Goal: Task Accomplishment & Management: Use online tool/utility

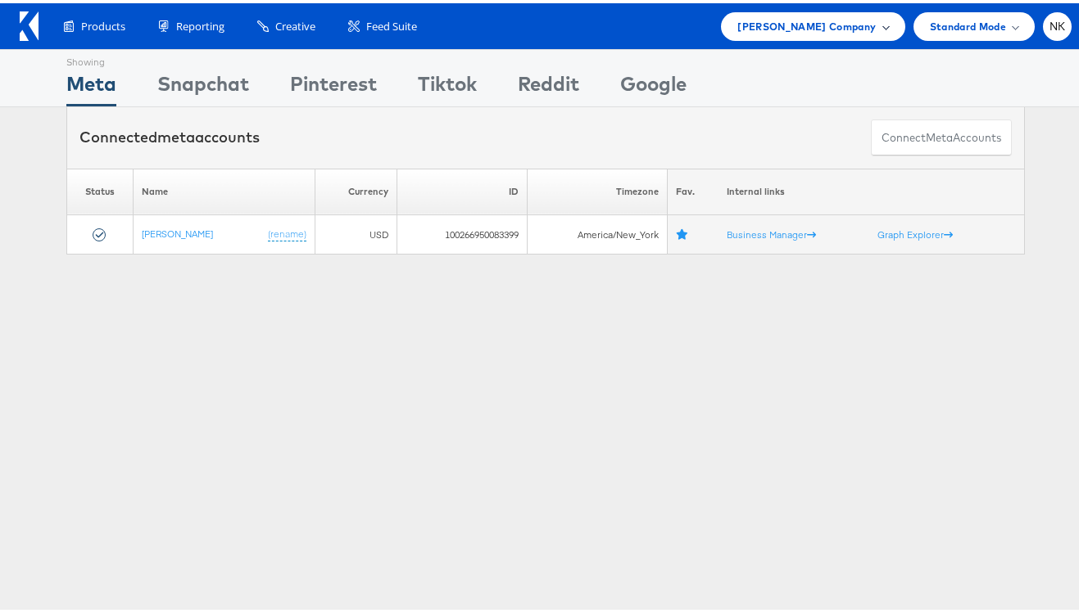
click at [822, 29] on span "[PERSON_NAME] Company" at bounding box center [806, 23] width 138 height 17
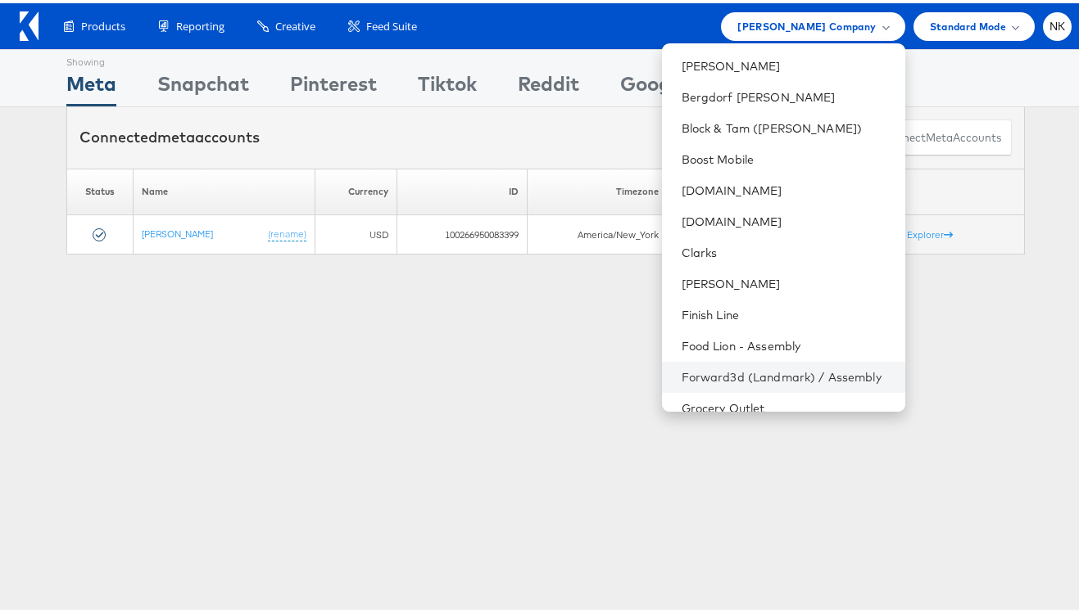
scroll to position [547, 0]
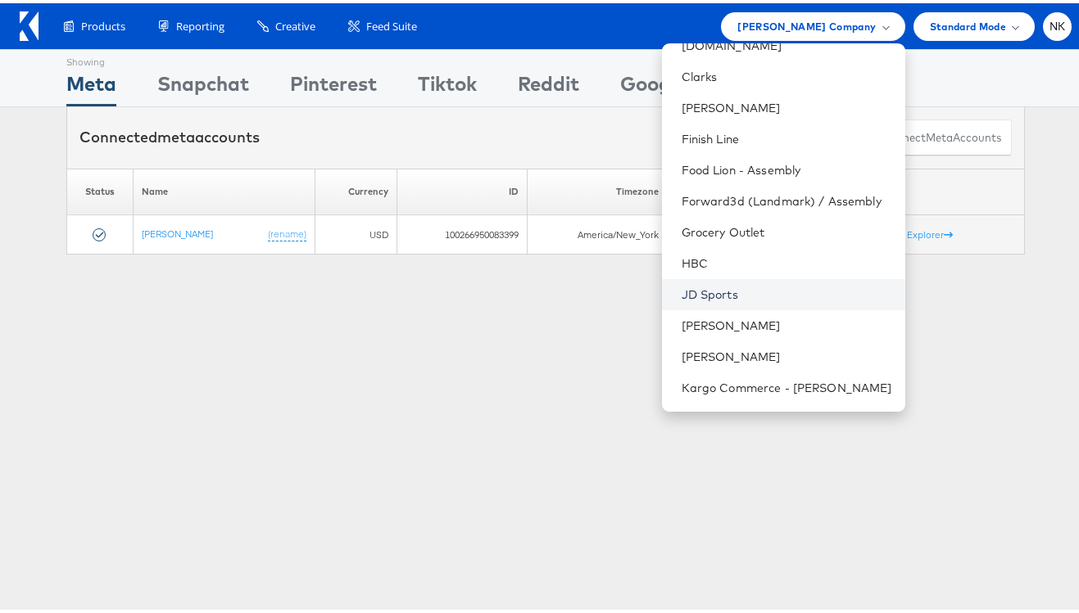
click at [744, 284] on link "JD Sports" at bounding box center [786, 291] width 210 height 16
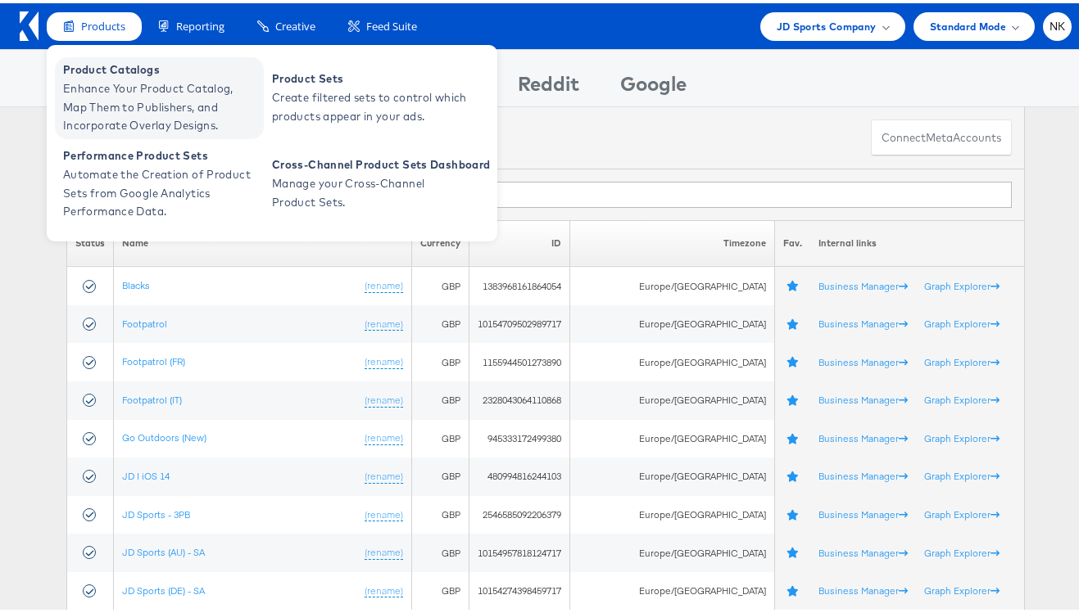
click at [91, 63] on span "Product Catalogs" at bounding box center [161, 66] width 197 height 19
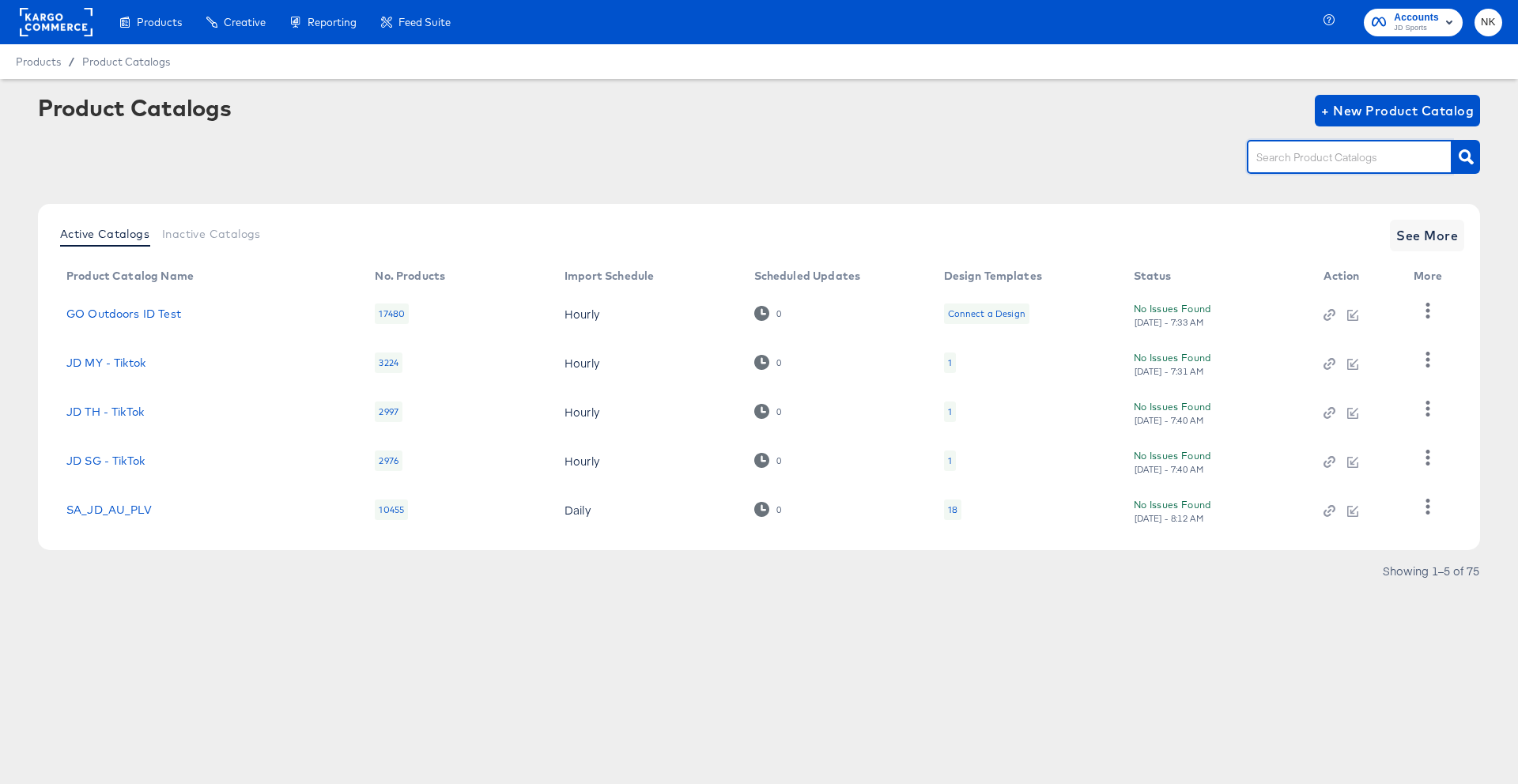
click at [1053, 166] on input "text" at bounding box center [1337, 157] width 168 height 18
paste input "Namit Kumar 11:44 AM Hey Alex, I hope you had a good weekend! On Craigs Annual …"
type input "Namit Kumar 11:44 AM Hey Alex, I hope you had a good weekend! On Craigs Annual …"
drag, startPoint x: 1420, startPoint y: 157, endPoint x: 989, endPoint y: 156, distance: 431.0
click at [989, 156] on div at bounding box center [759, 156] width 1443 height 36
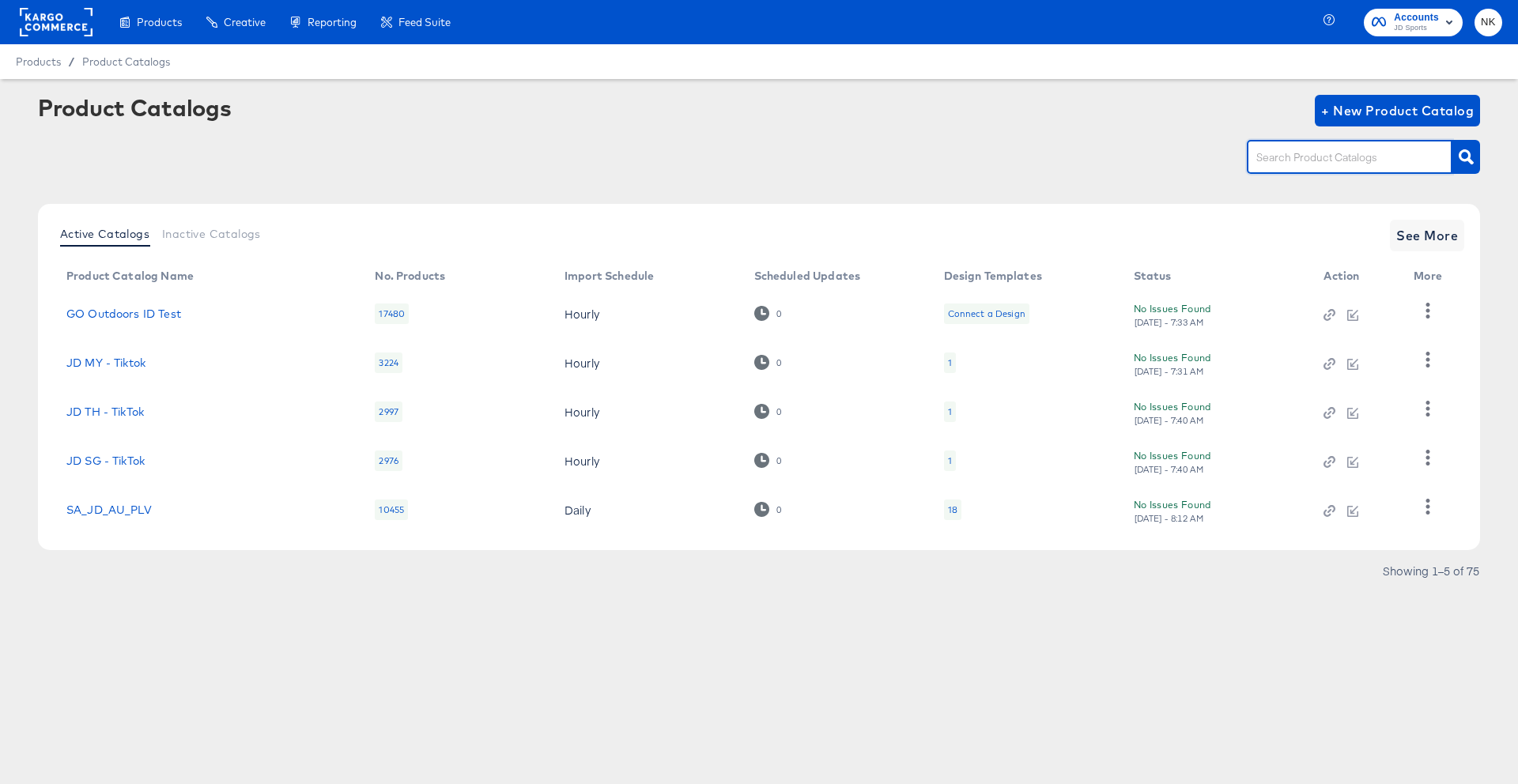
click at [1053, 155] on input "text" at bounding box center [1337, 157] width 168 height 18
paste input "StitcherAds - JD - 10154782784169717 - Main Feed"
type input "StitcherAds - JD - 10154782784169717 - Main Feed"
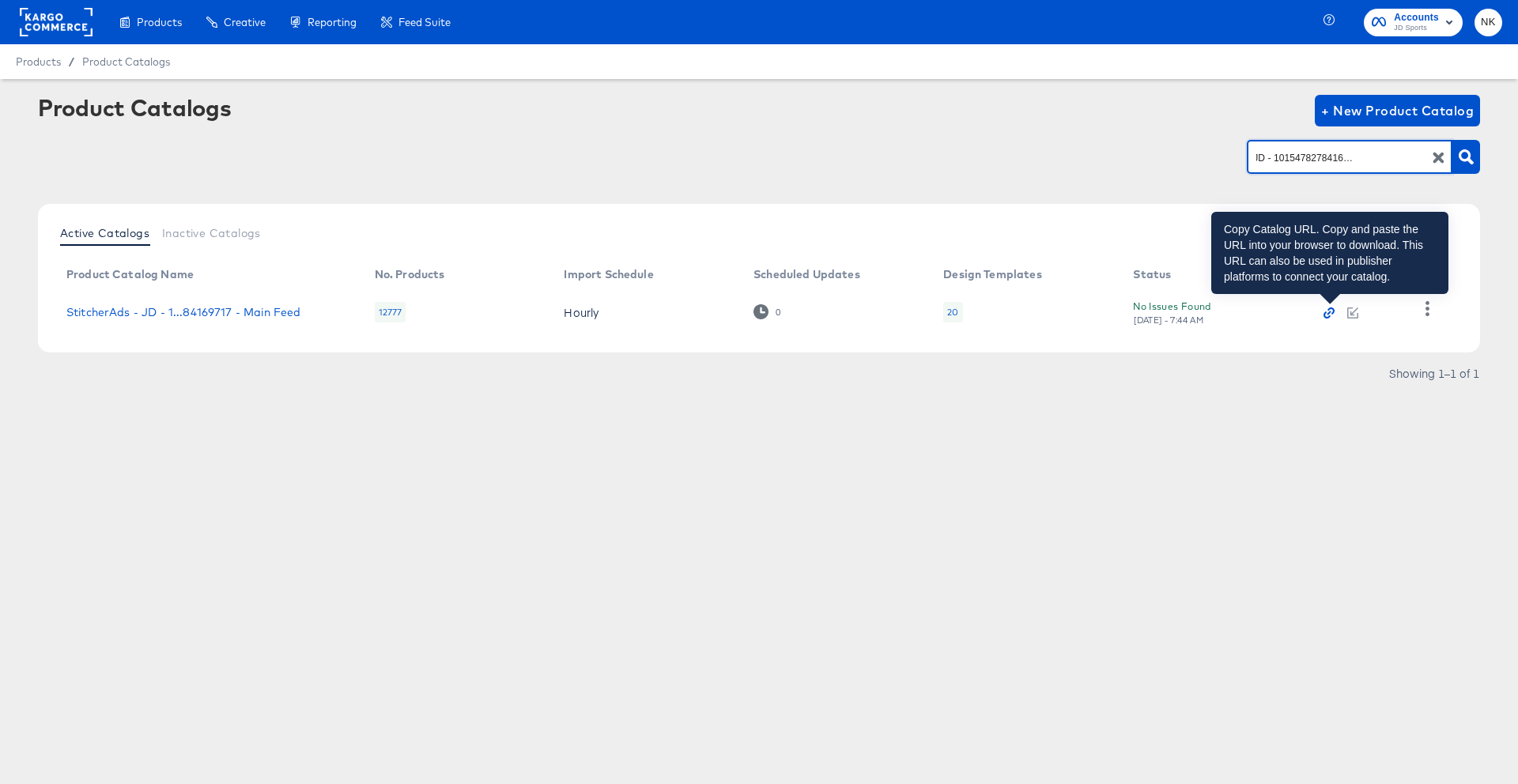
click at [1053, 317] on icon "button" at bounding box center [1329, 313] width 11 height 11
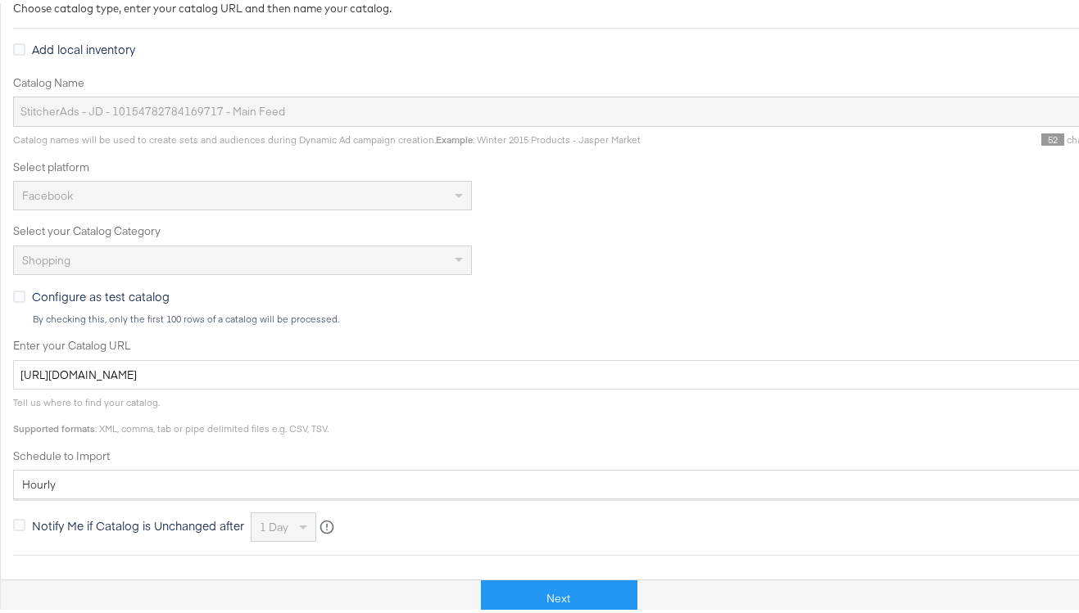
scroll to position [354, 0]
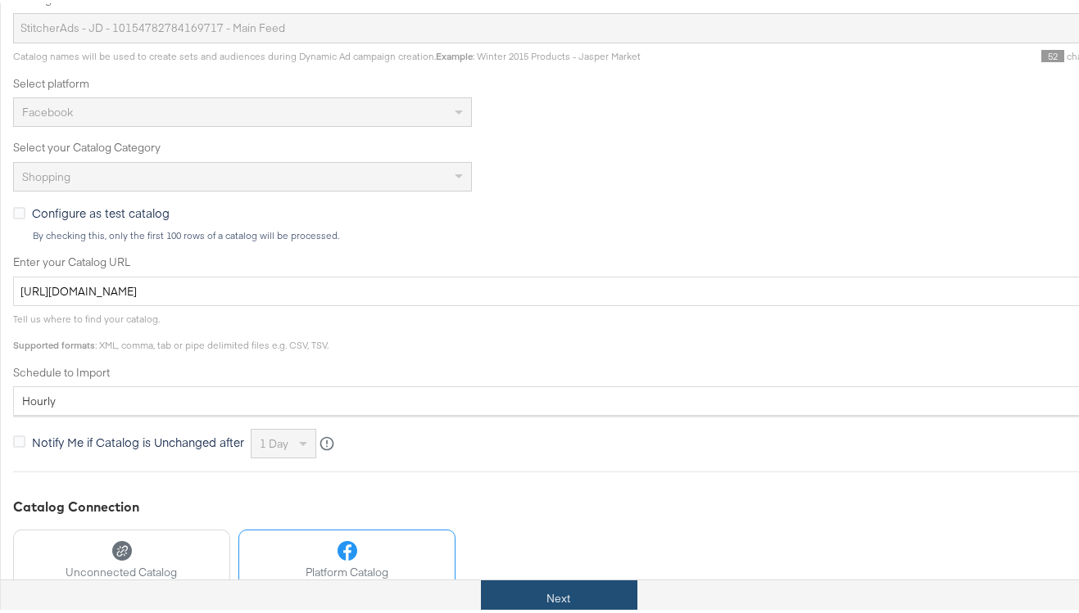
click at [556, 584] on button "Next" at bounding box center [559, 595] width 156 height 37
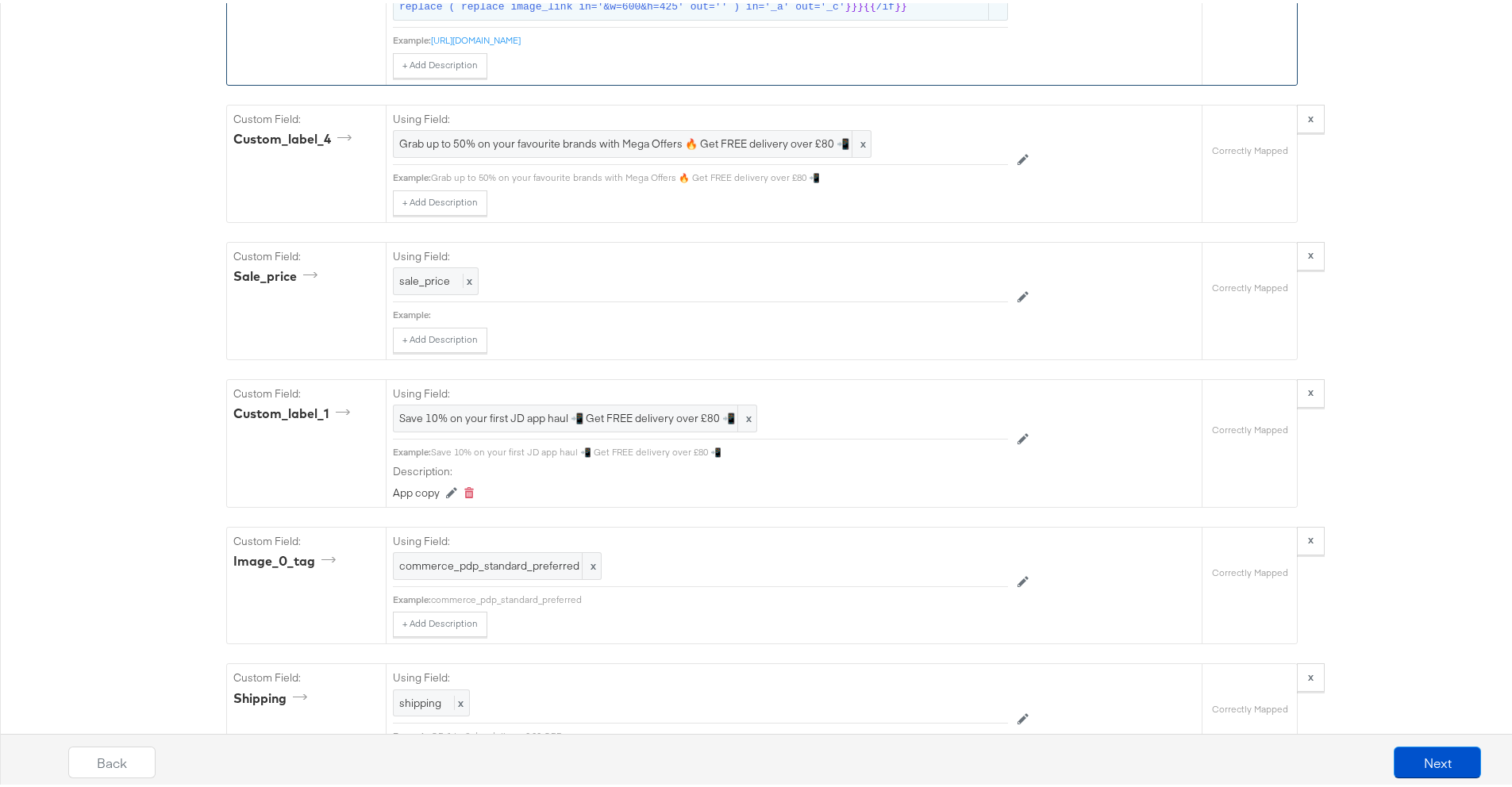
scroll to position [1629, 0]
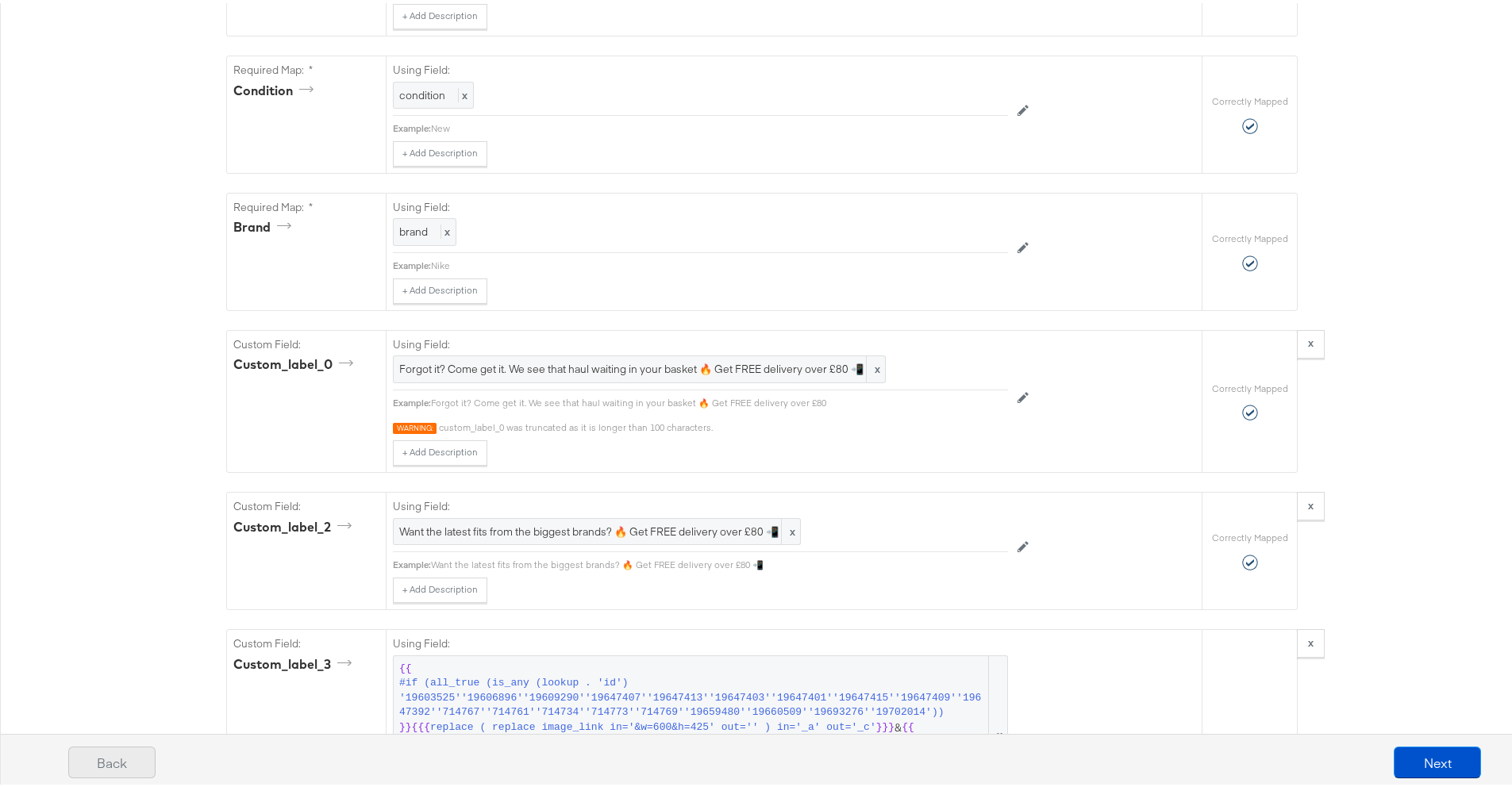
click at [80, 594] on button "Back" at bounding box center [111, 759] width 87 height 32
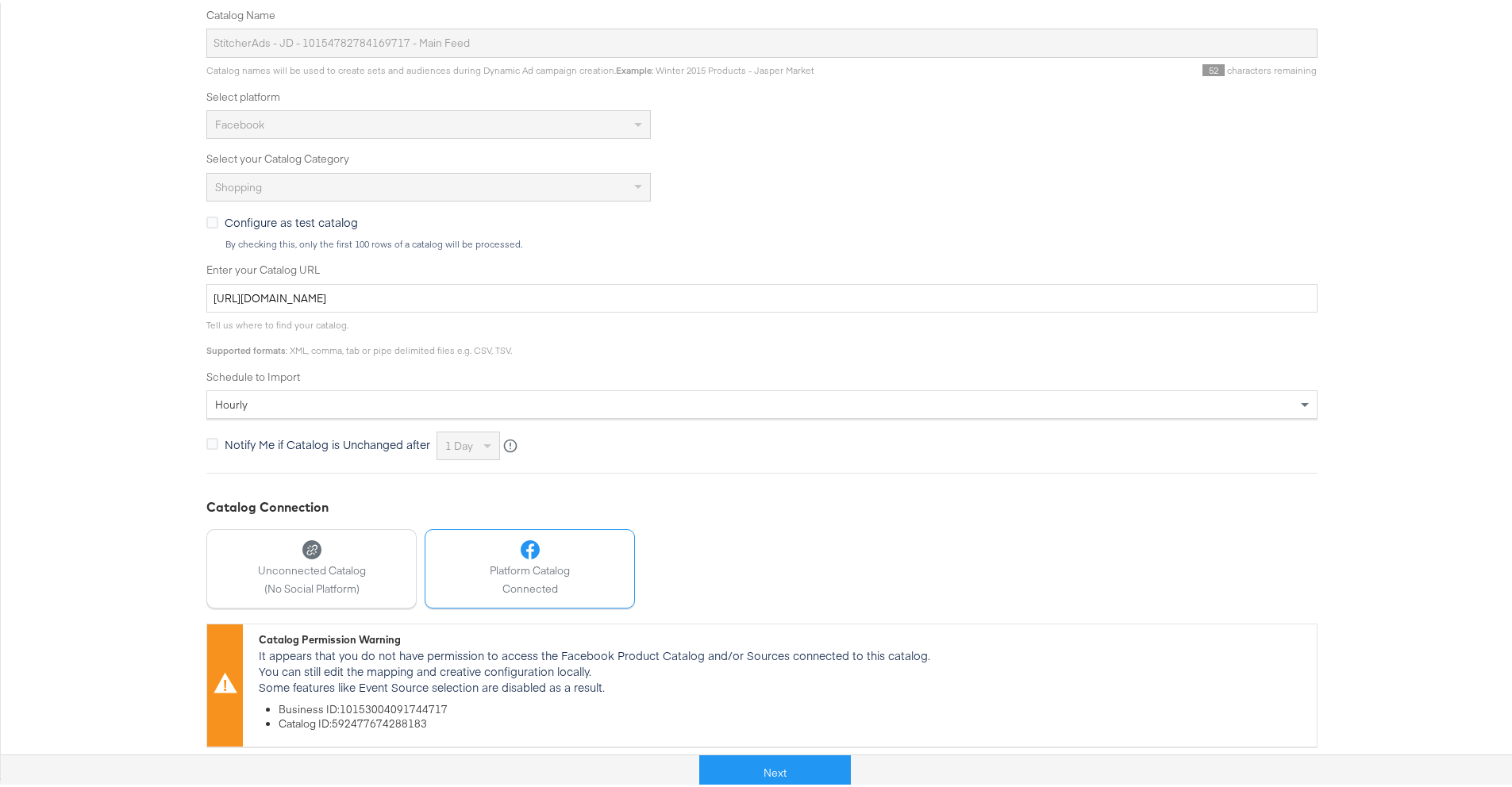
scroll to position [0, 0]
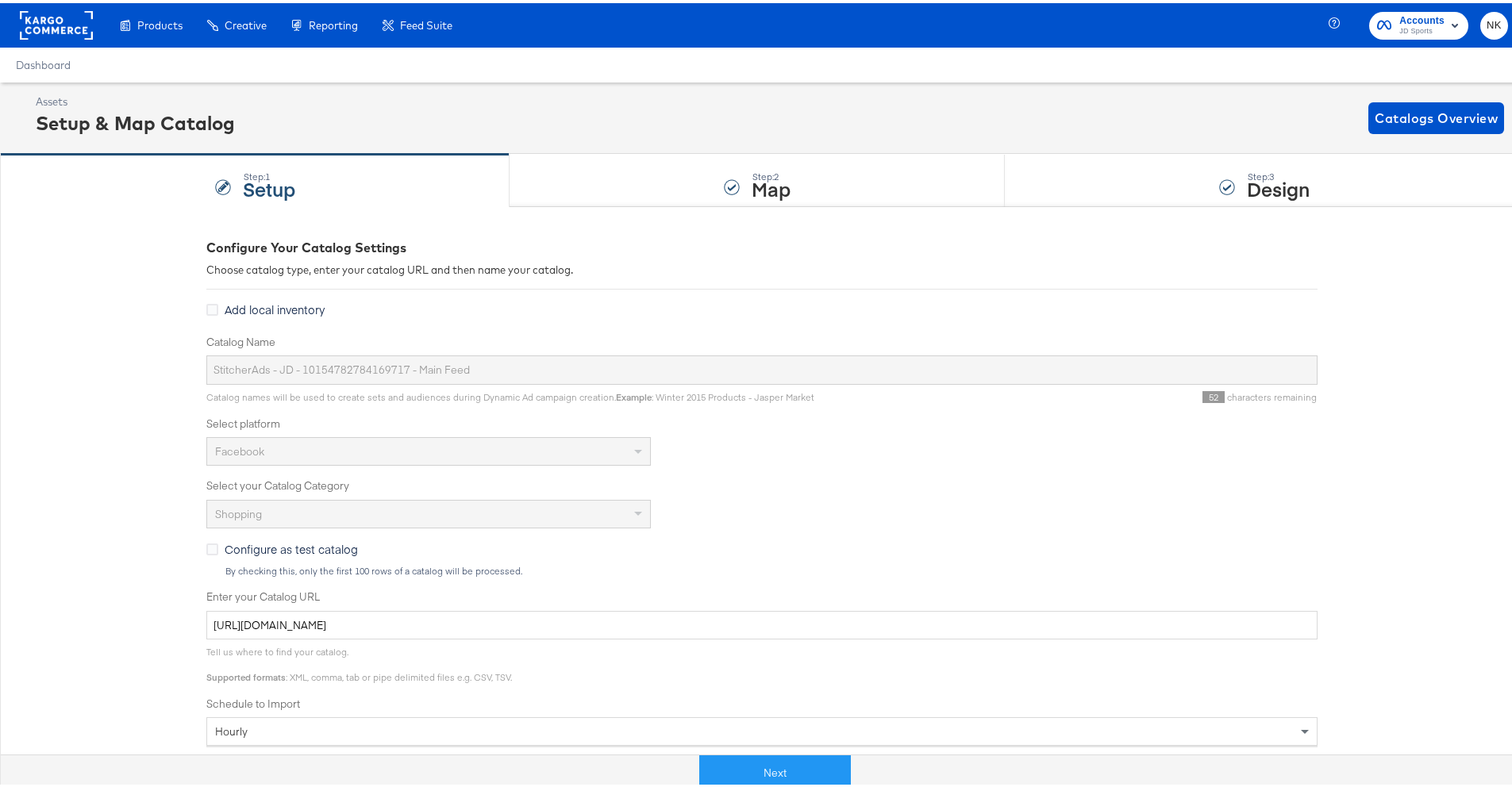
click at [177, 362] on div "Configure Your Catalog Settings Choose catalog type, enter your catalog URL and…" at bounding box center [762, 652] width 1524 height 898
click at [743, 594] on button "Next" at bounding box center [775, 770] width 151 height 36
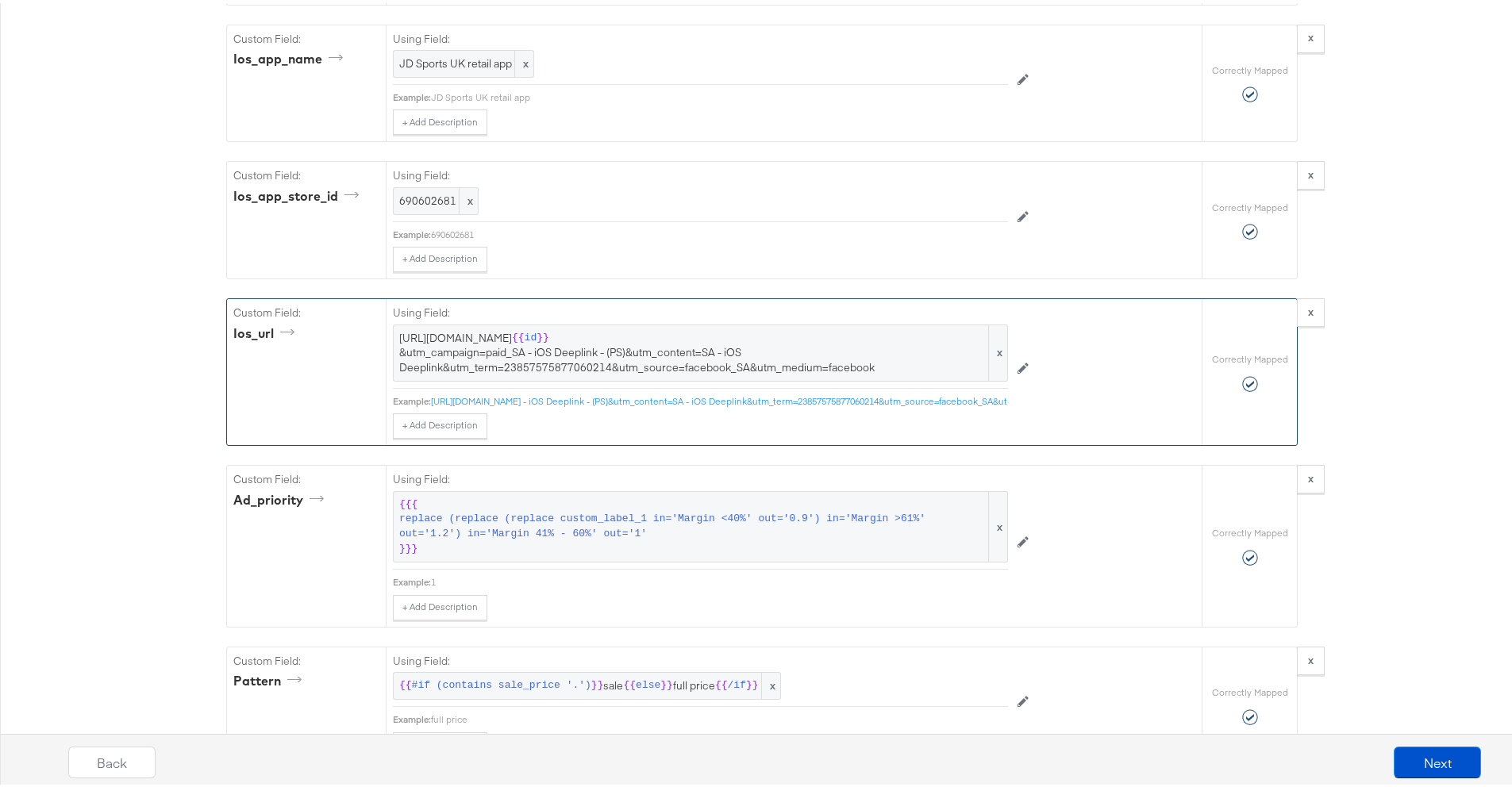
scroll to position [3922, 0]
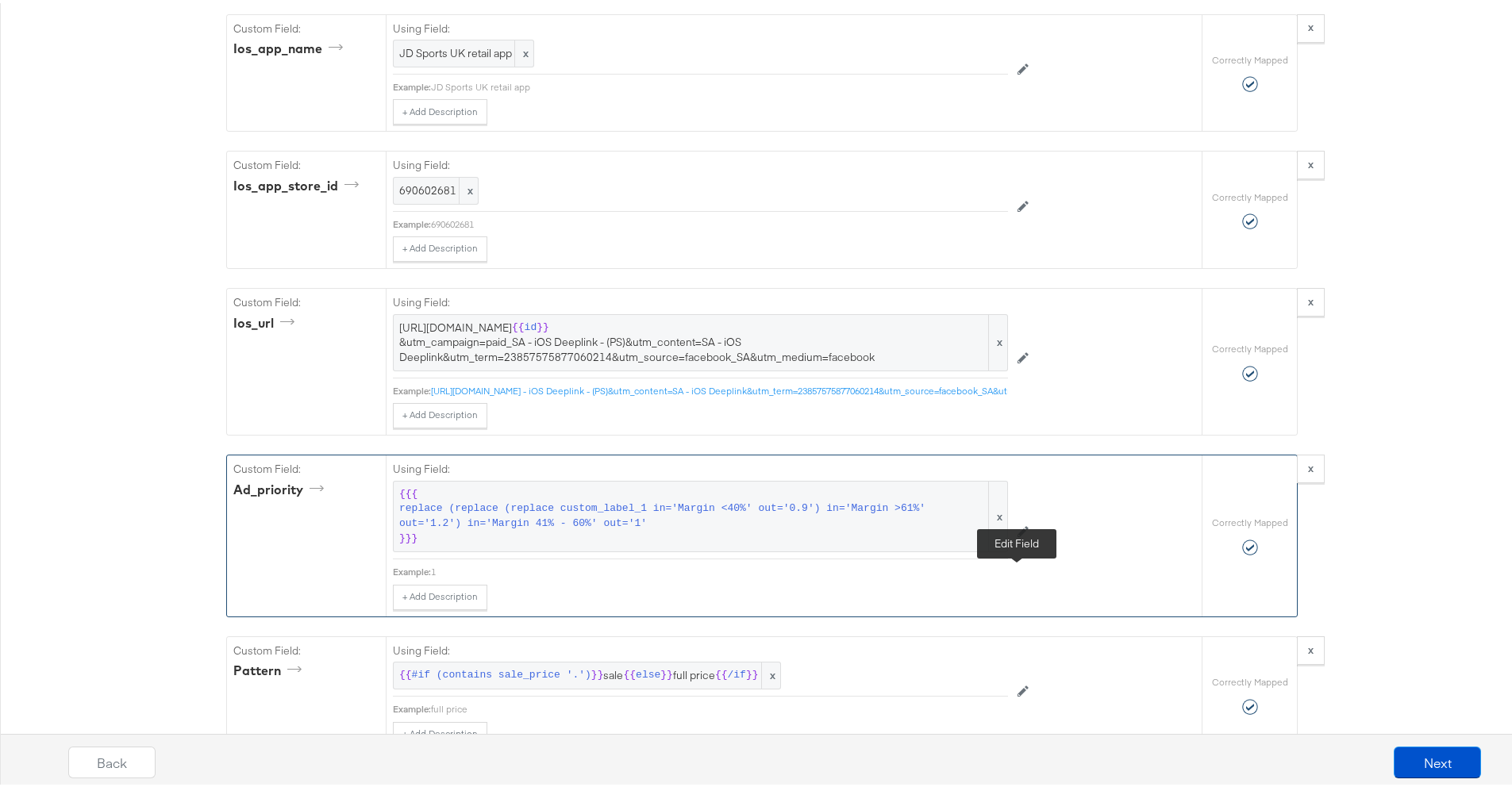
click at [1018, 534] on icon at bounding box center [1023, 528] width 11 height 11
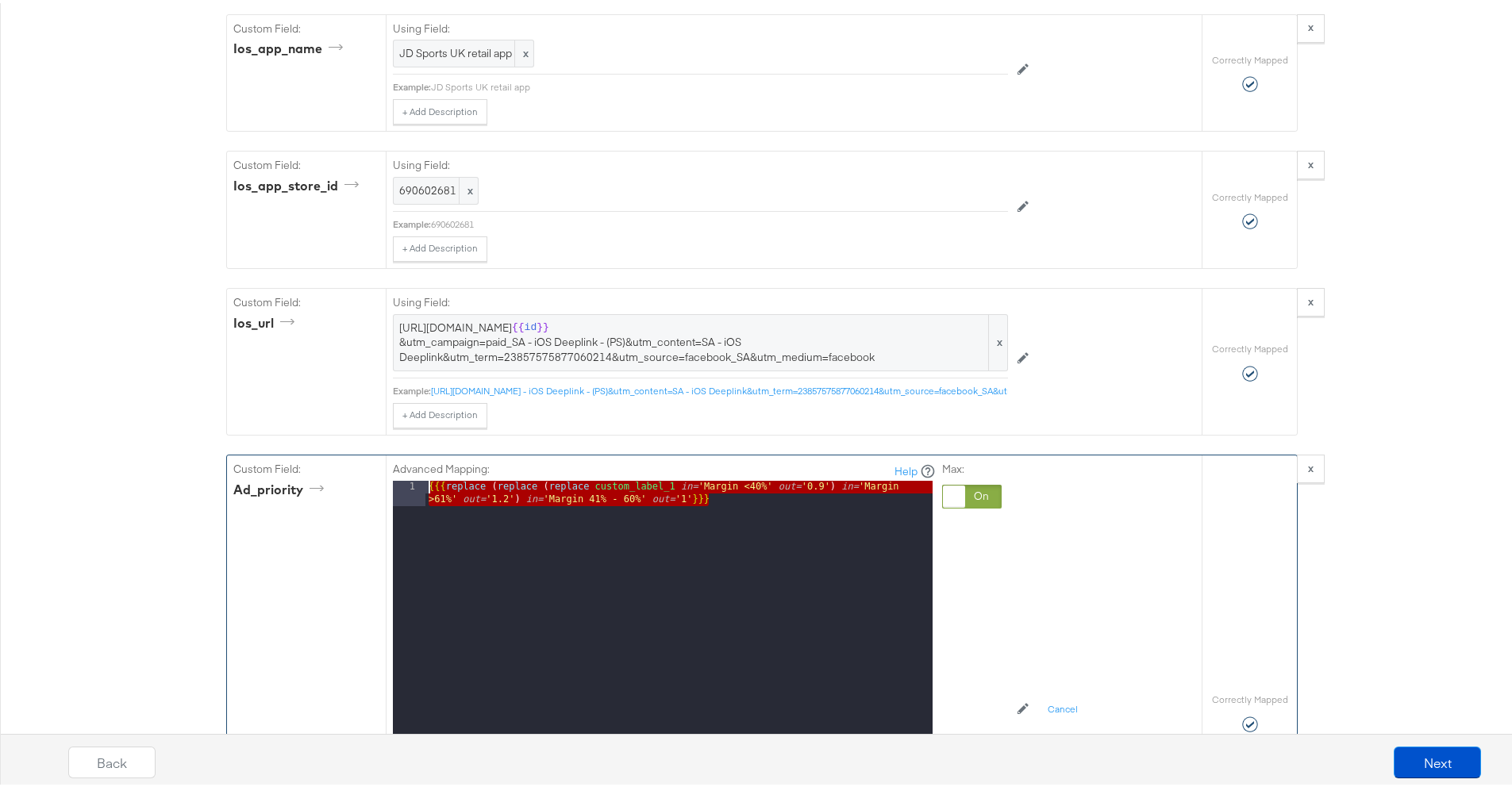
drag, startPoint x: 658, startPoint y: 600, endPoint x: 331, endPoint y: 516, distance: 337.6
click at [331, 516] on div "Custom Field: ad_priority Advanced Mapping: Help 1 {{{ replace ( replace ( repl…" at bounding box center [714, 709] width 975 height 515
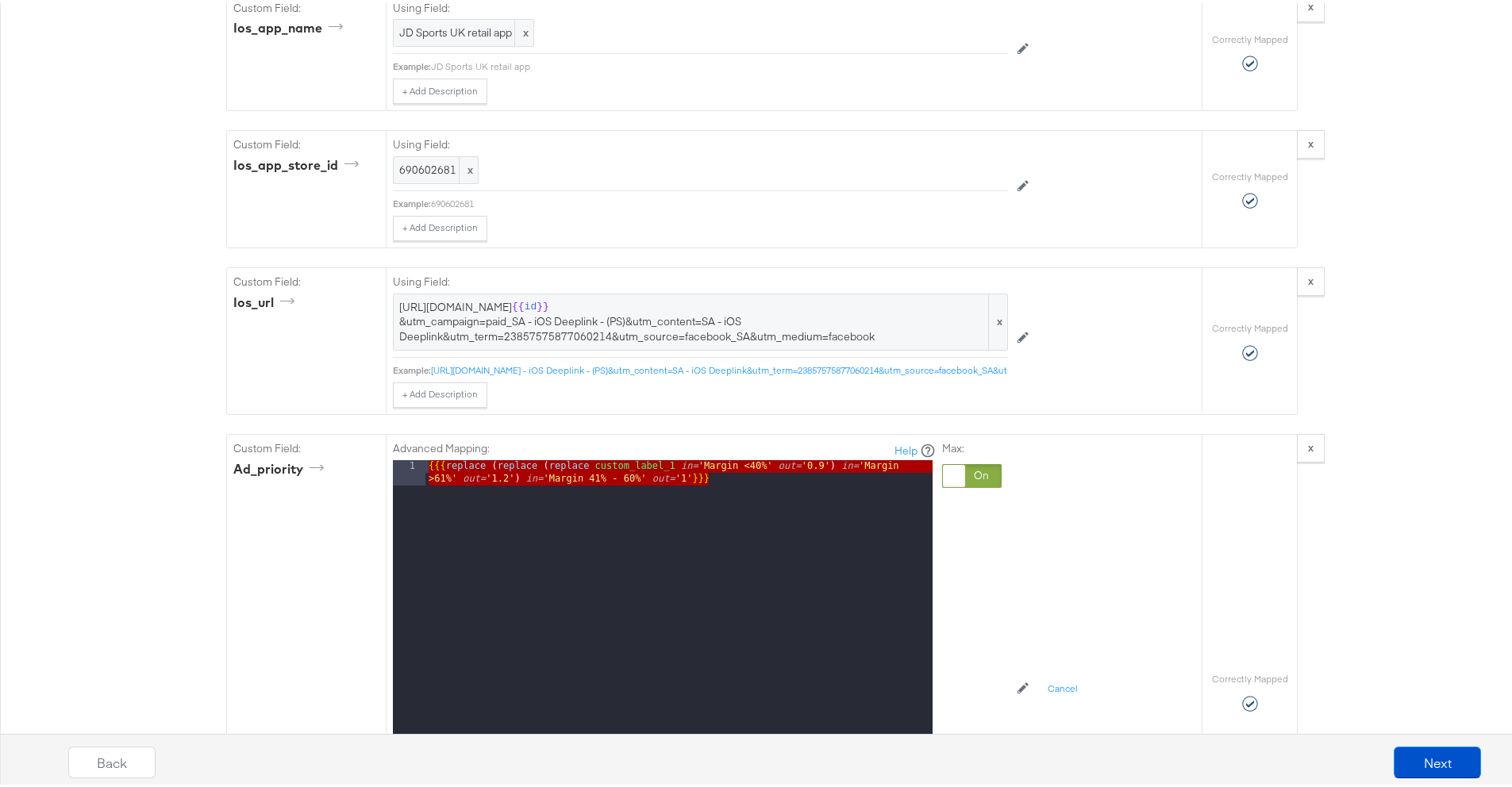
click at [120, 364] on div "Catalog Mapping Tool Map the required fields to items in your product catalog u…" at bounding box center [762, 210] width 1524 height 7900
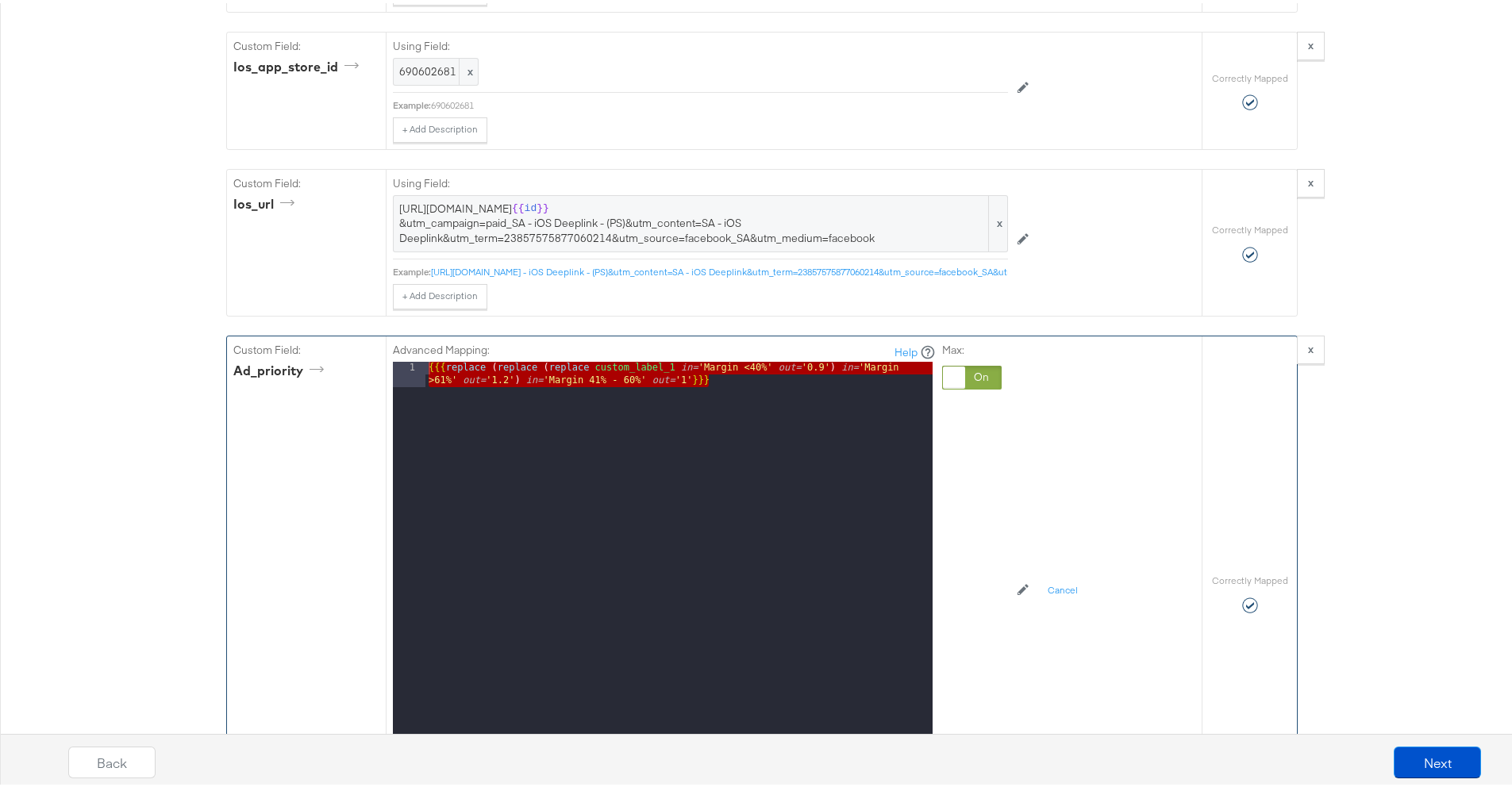
scroll to position [4202, 0]
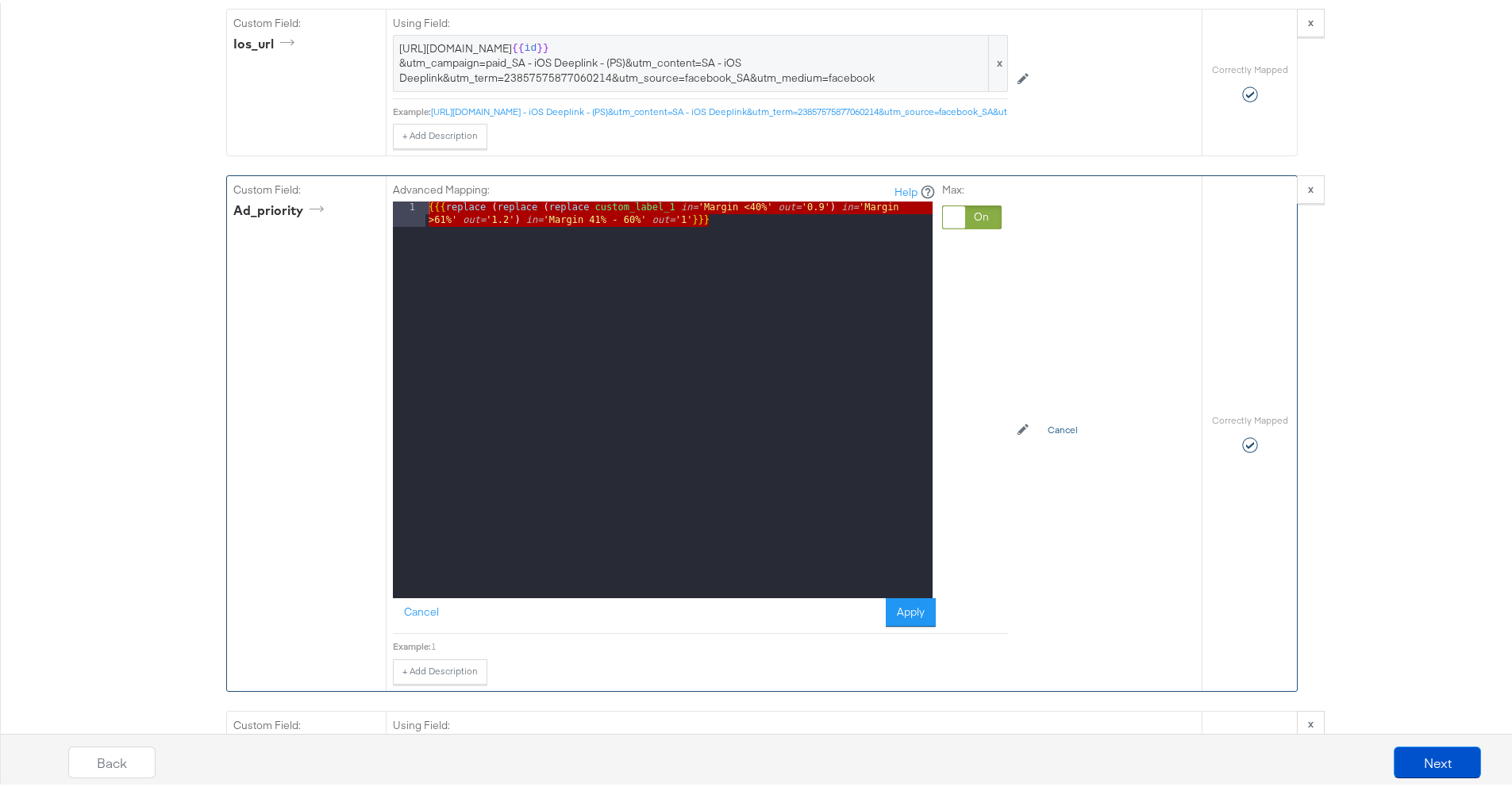
click at [1052, 440] on button "Cancel" at bounding box center [1062, 427] width 49 height 25
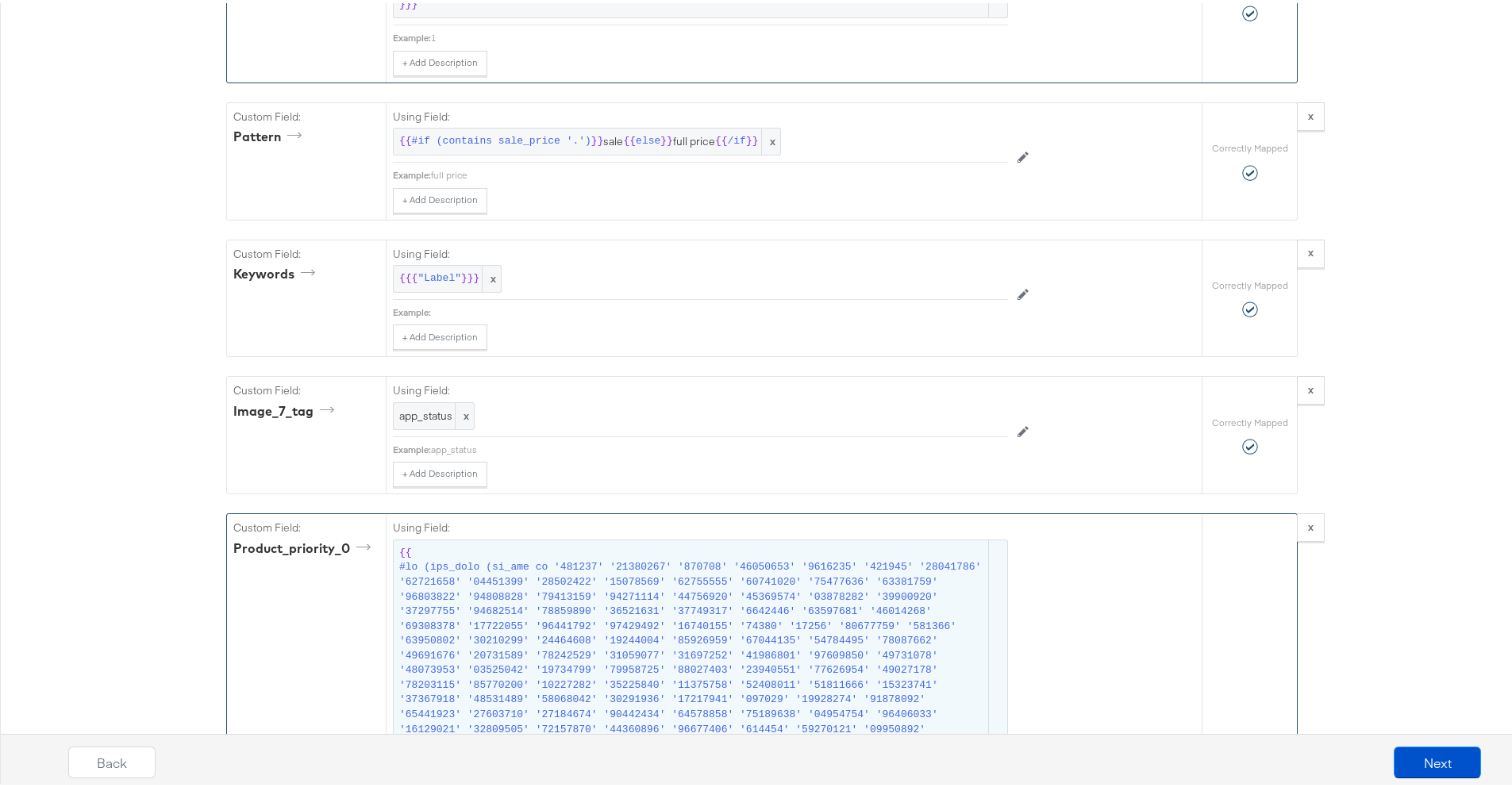
scroll to position [4803, 0]
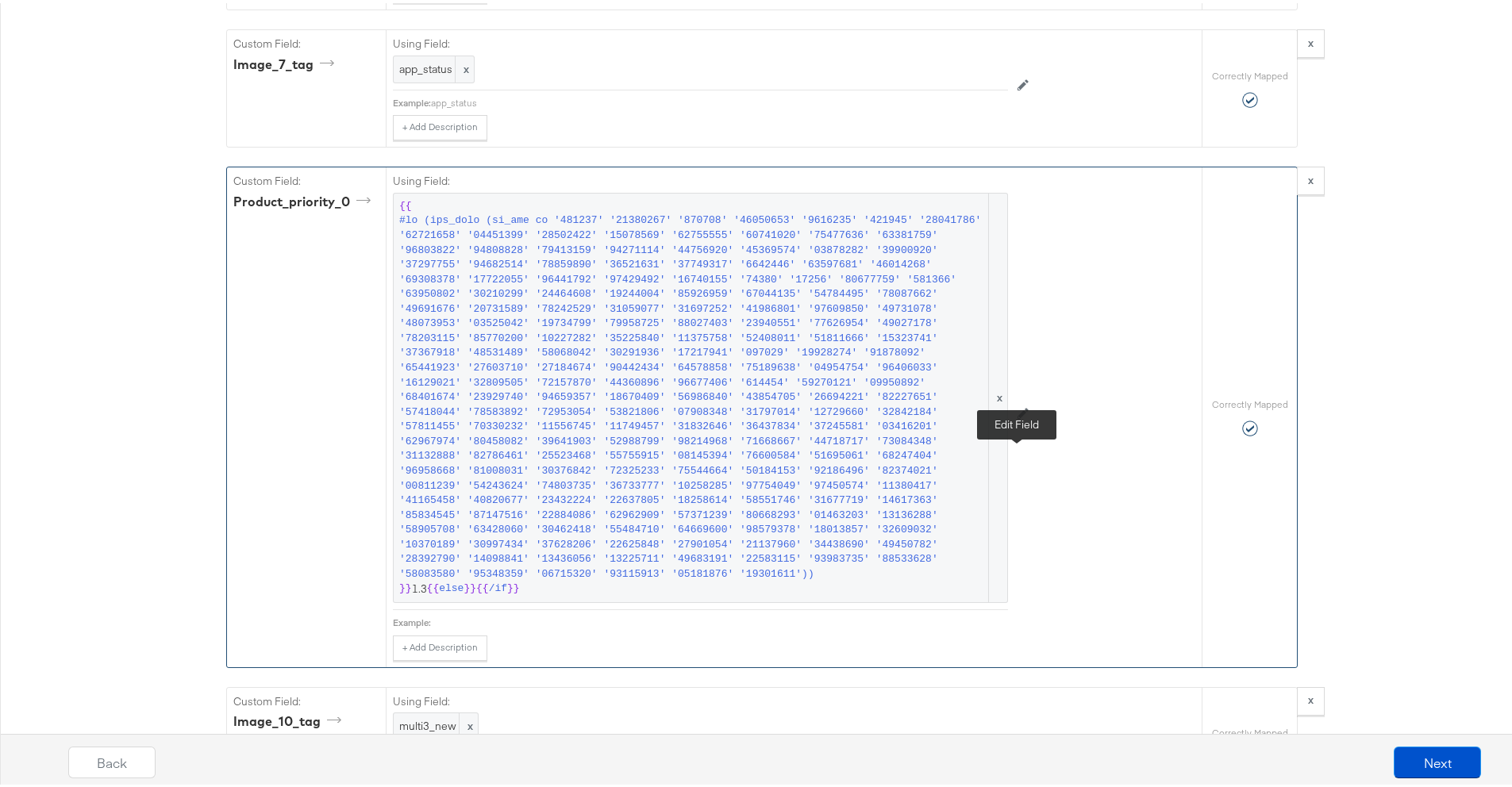
click at [1026, 424] on button at bounding box center [1023, 411] width 30 height 25
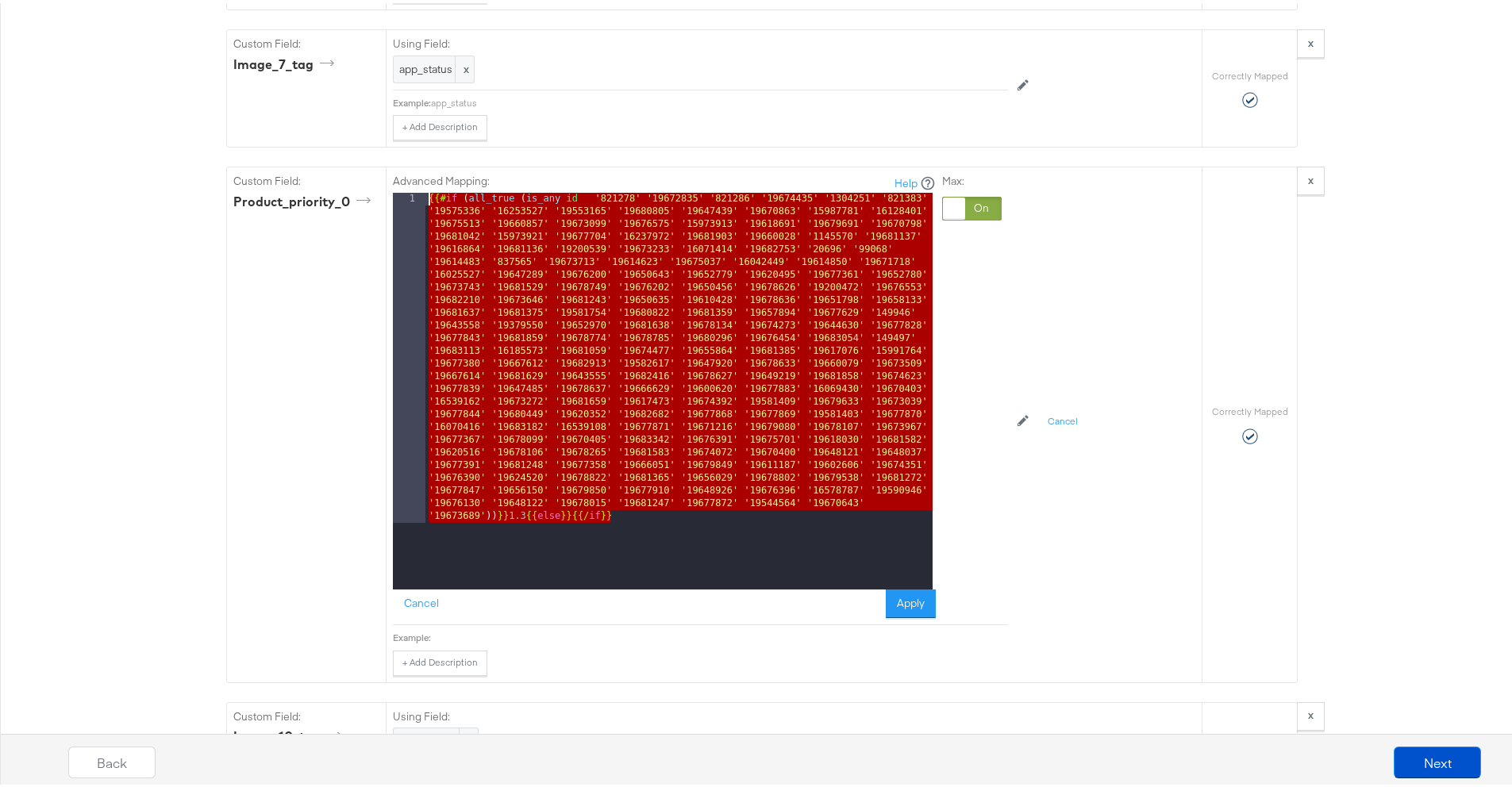
drag, startPoint x: 616, startPoint y: 610, endPoint x: 394, endPoint y: 197, distance: 468.9
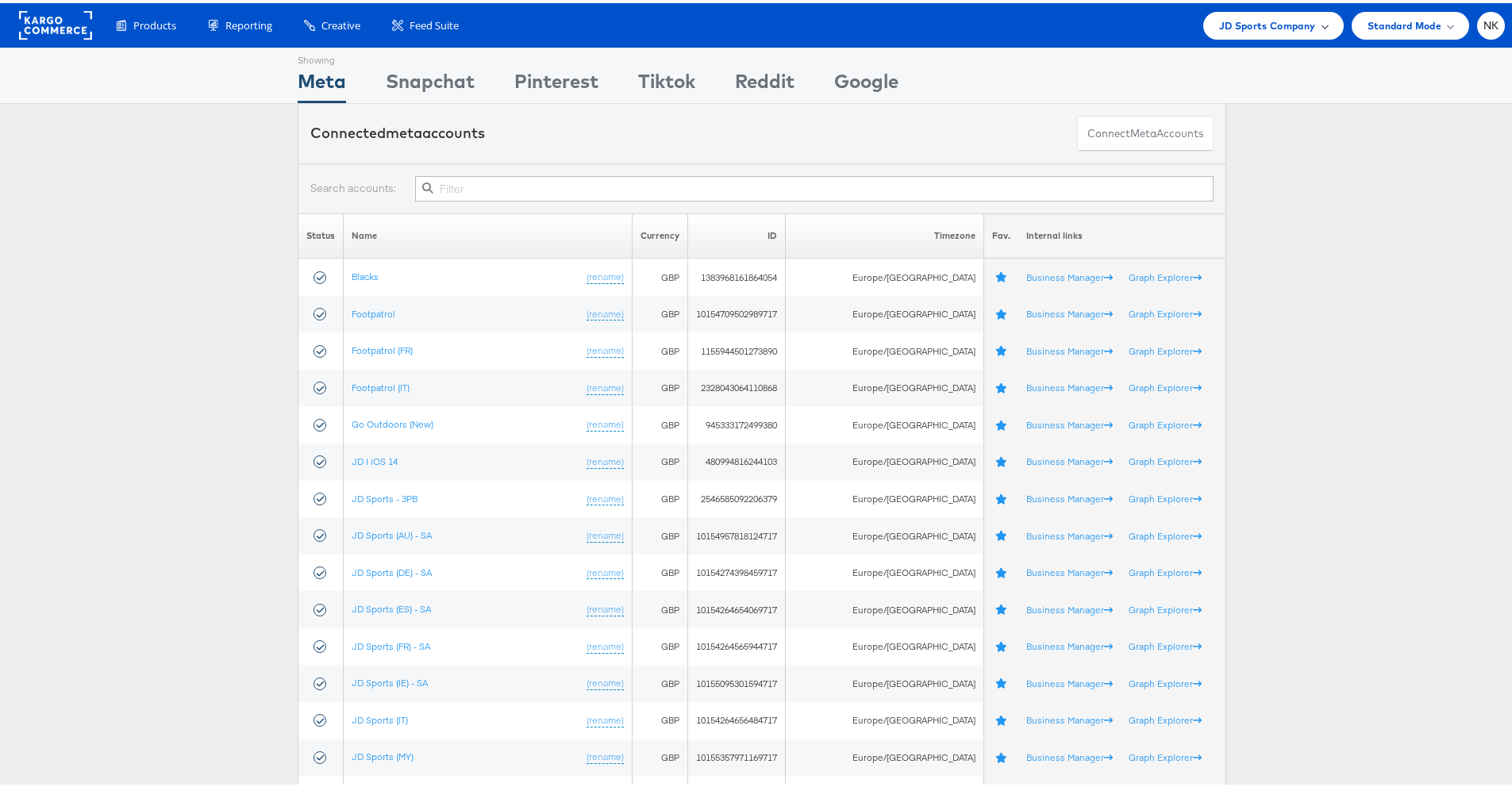
click at [1255, 16] on span "JD Sports Company" at bounding box center [1268, 22] width 97 height 16
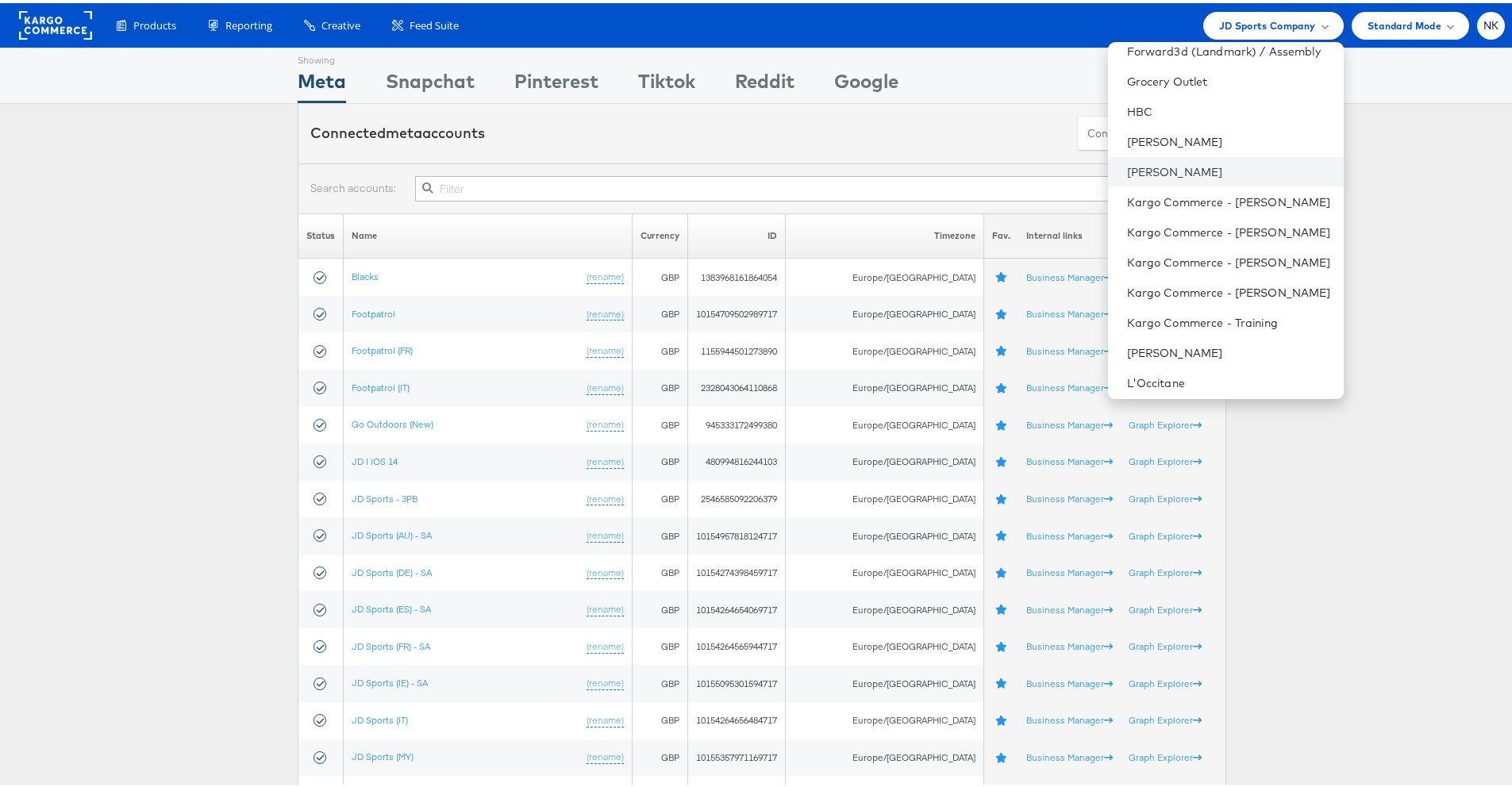
scroll to position [1011, 0]
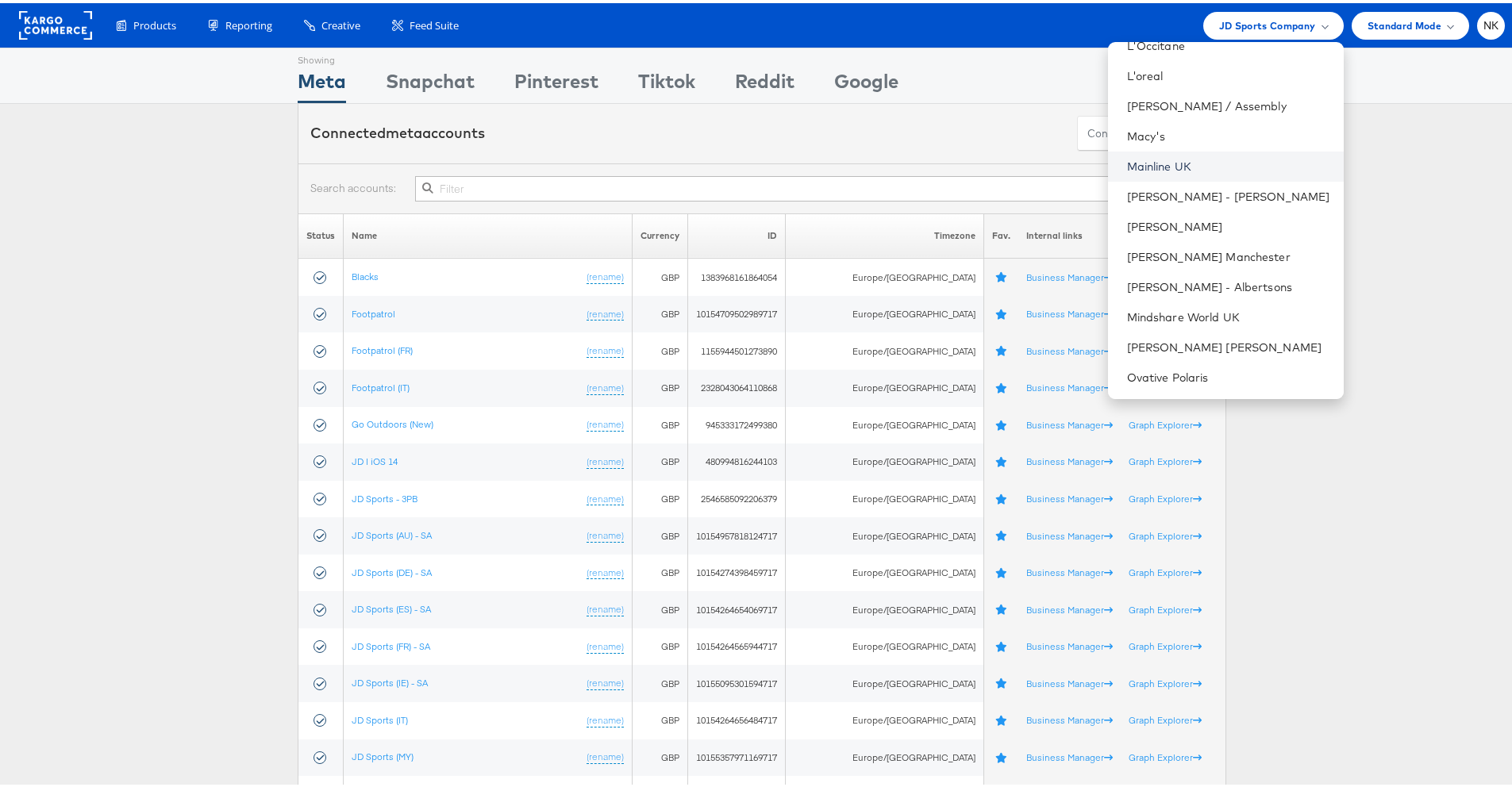
click at [1192, 161] on link "Mainline UK" at bounding box center [1229, 164] width 204 height 16
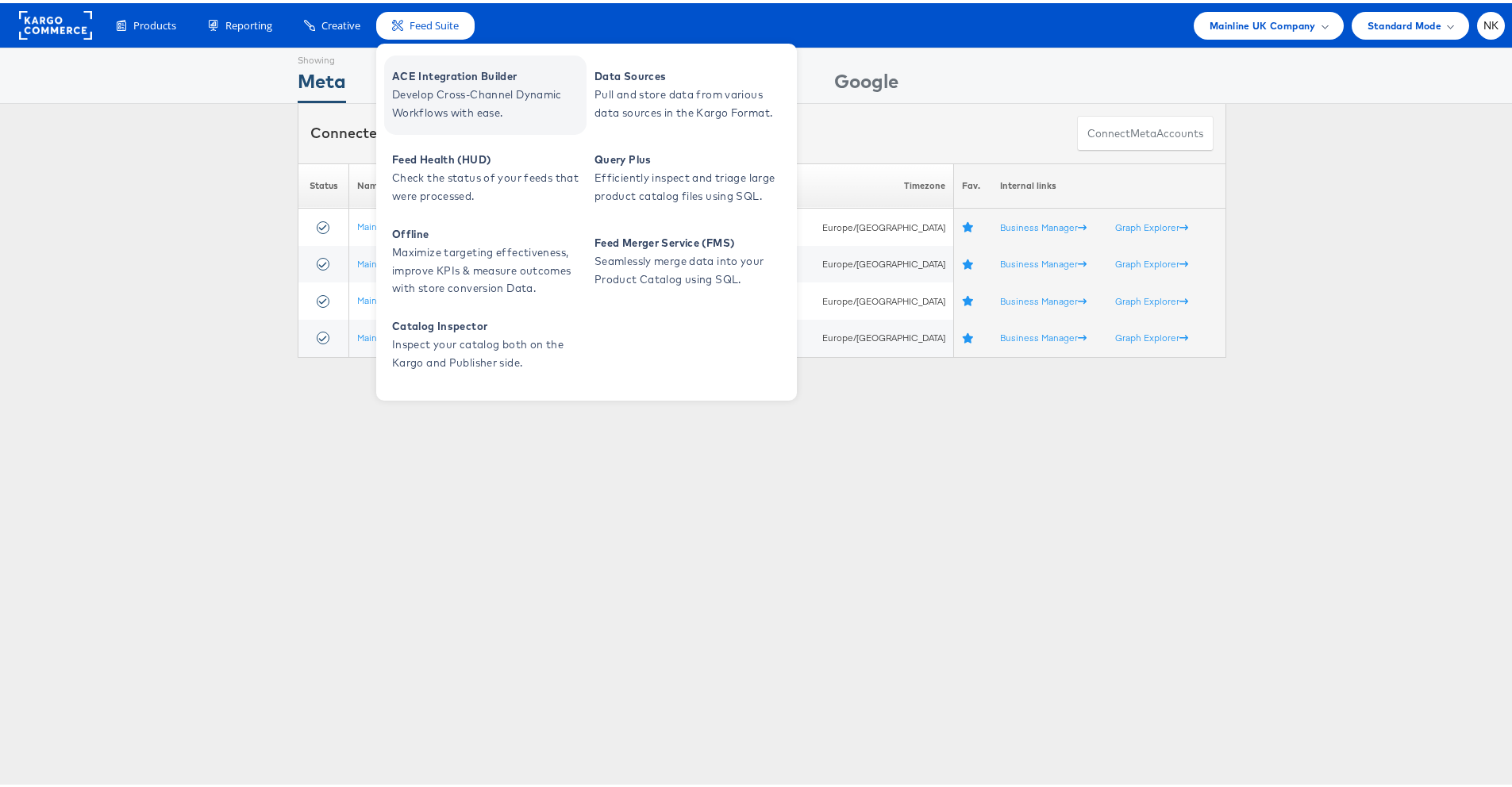
click at [421, 79] on span "ACE Integration Builder" at bounding box center [488, 73] width 191 height 18
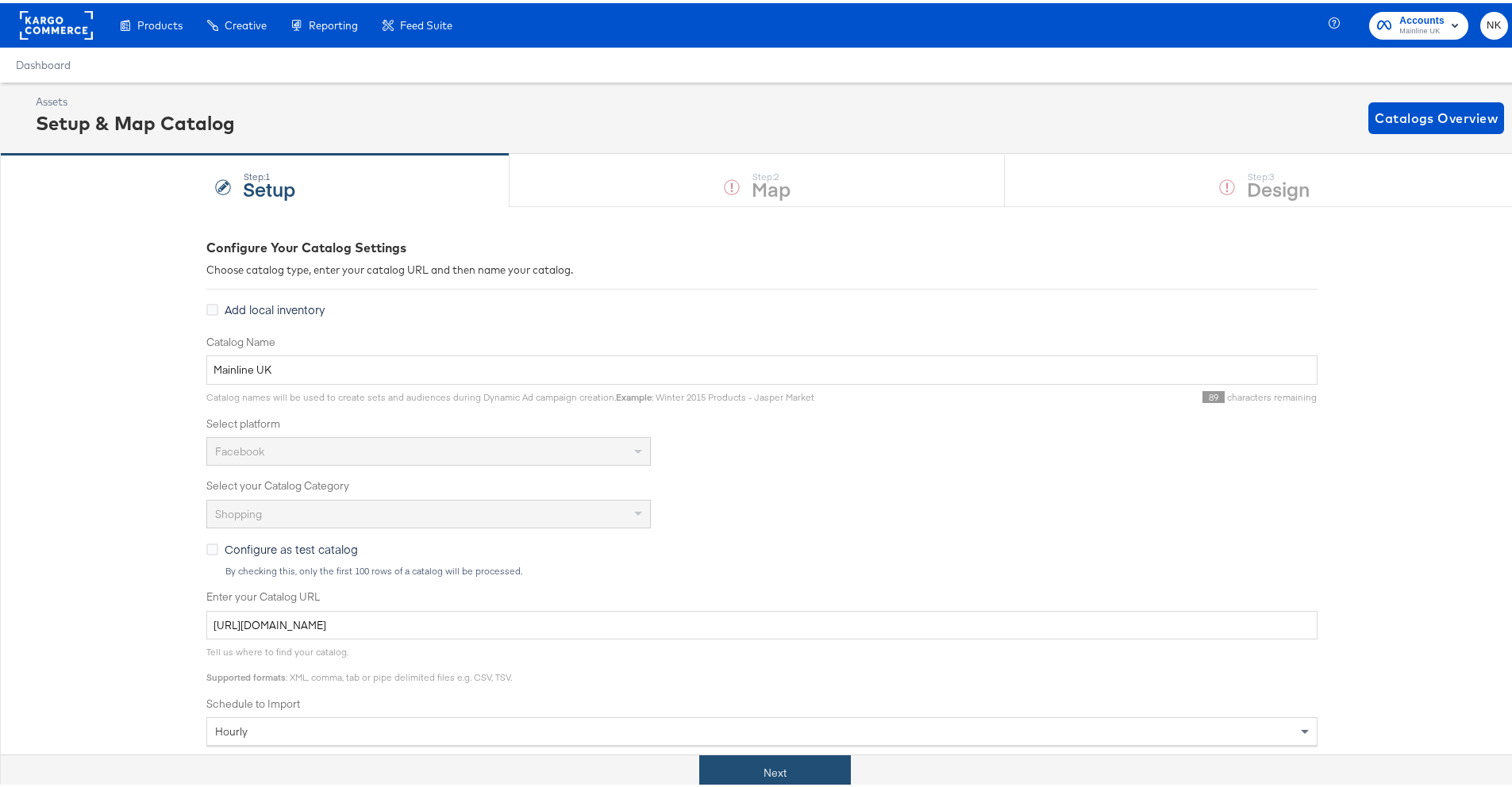
click at [739, 756] on button "Next" at bounding box center [775, 770] width 151 height 36
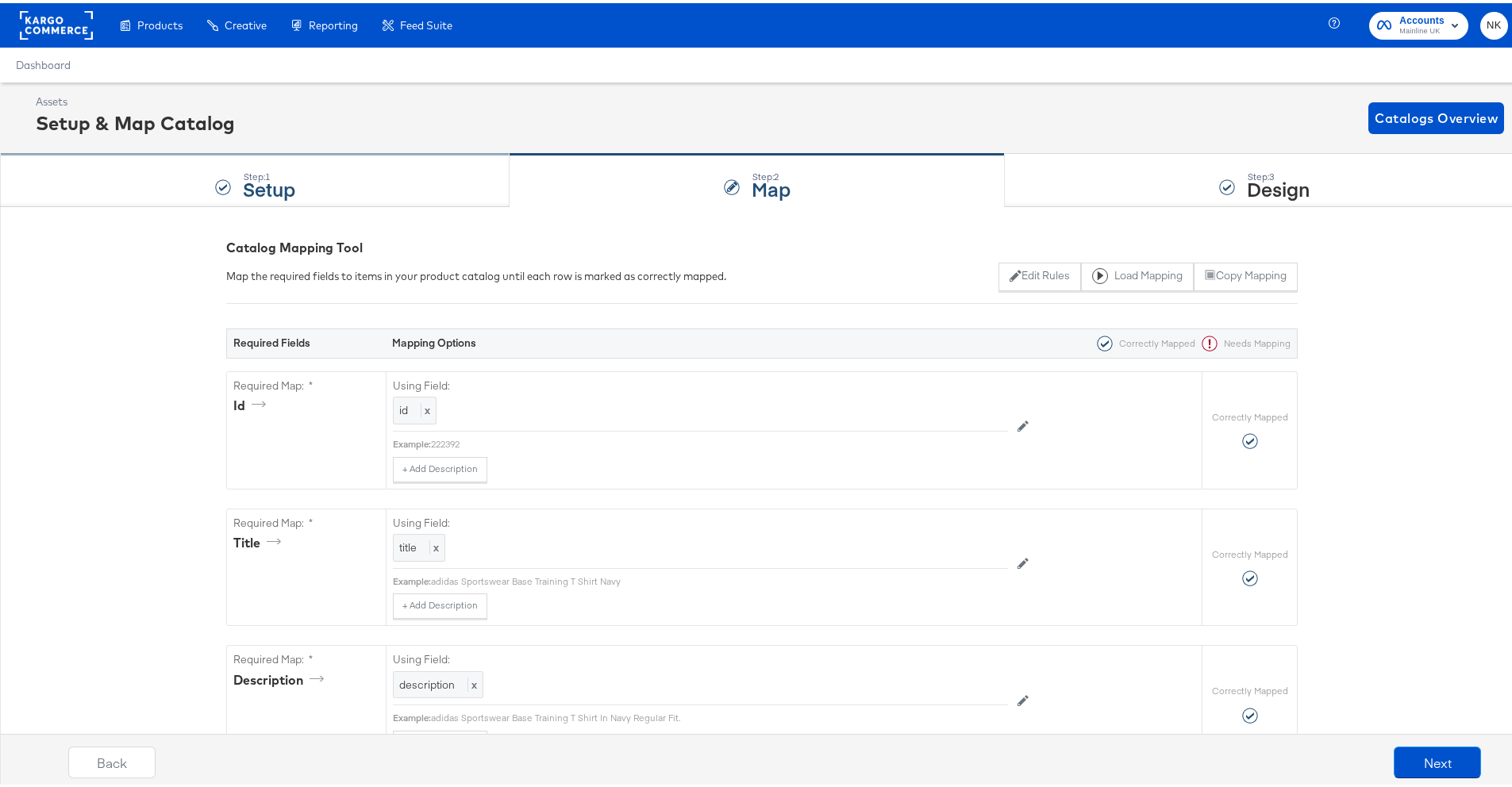
click at [335, 175] on div "Step: 1 Setup" at bounding box center [255, 177] width 510 height 52
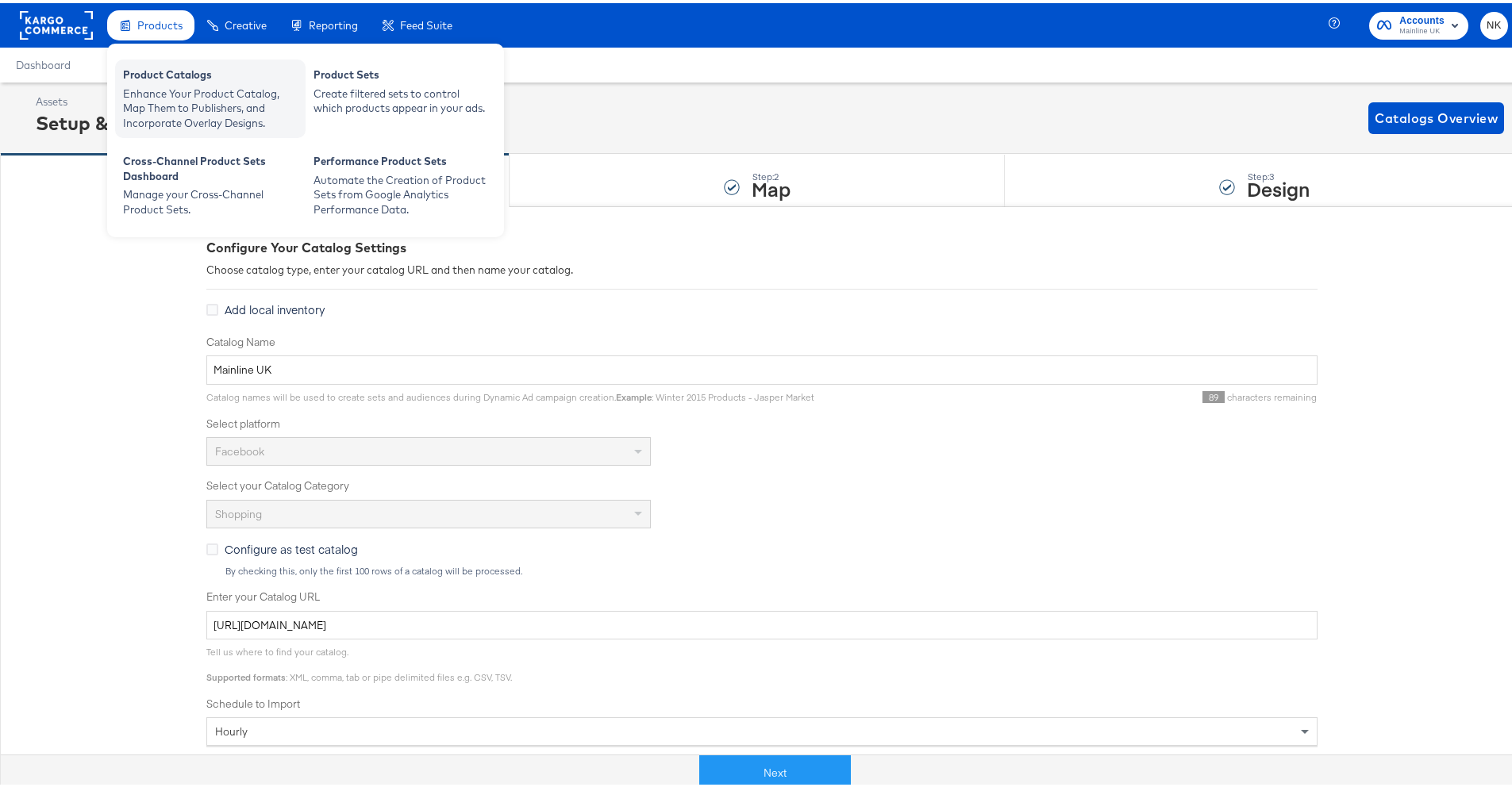
click at [170, 78] on div "Product Catalogs" at bounding box center [210, 74] width 174 height 19
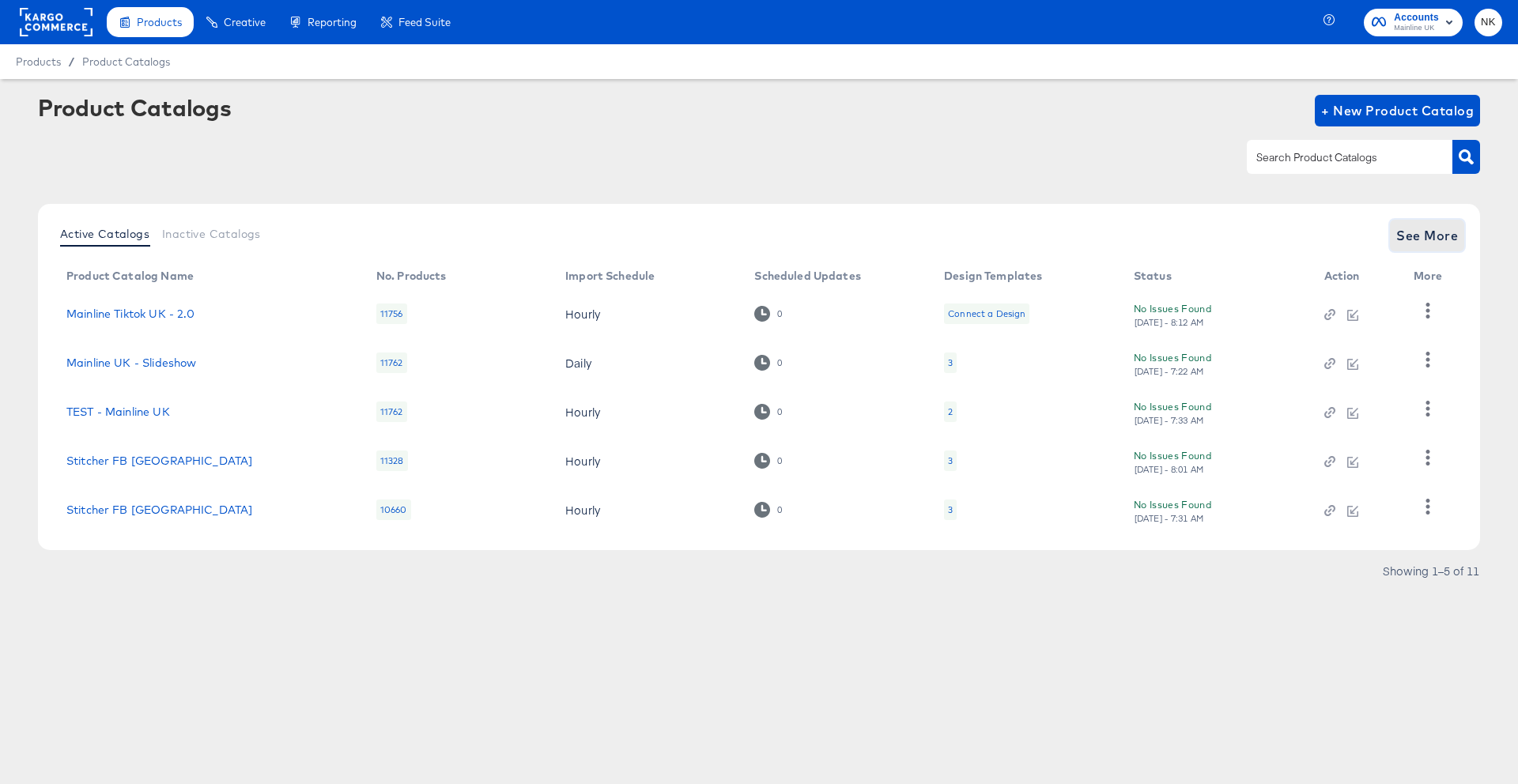
click at [1420, 243] on span "See More" at bounding box center [1427, 236] width 62 height 22
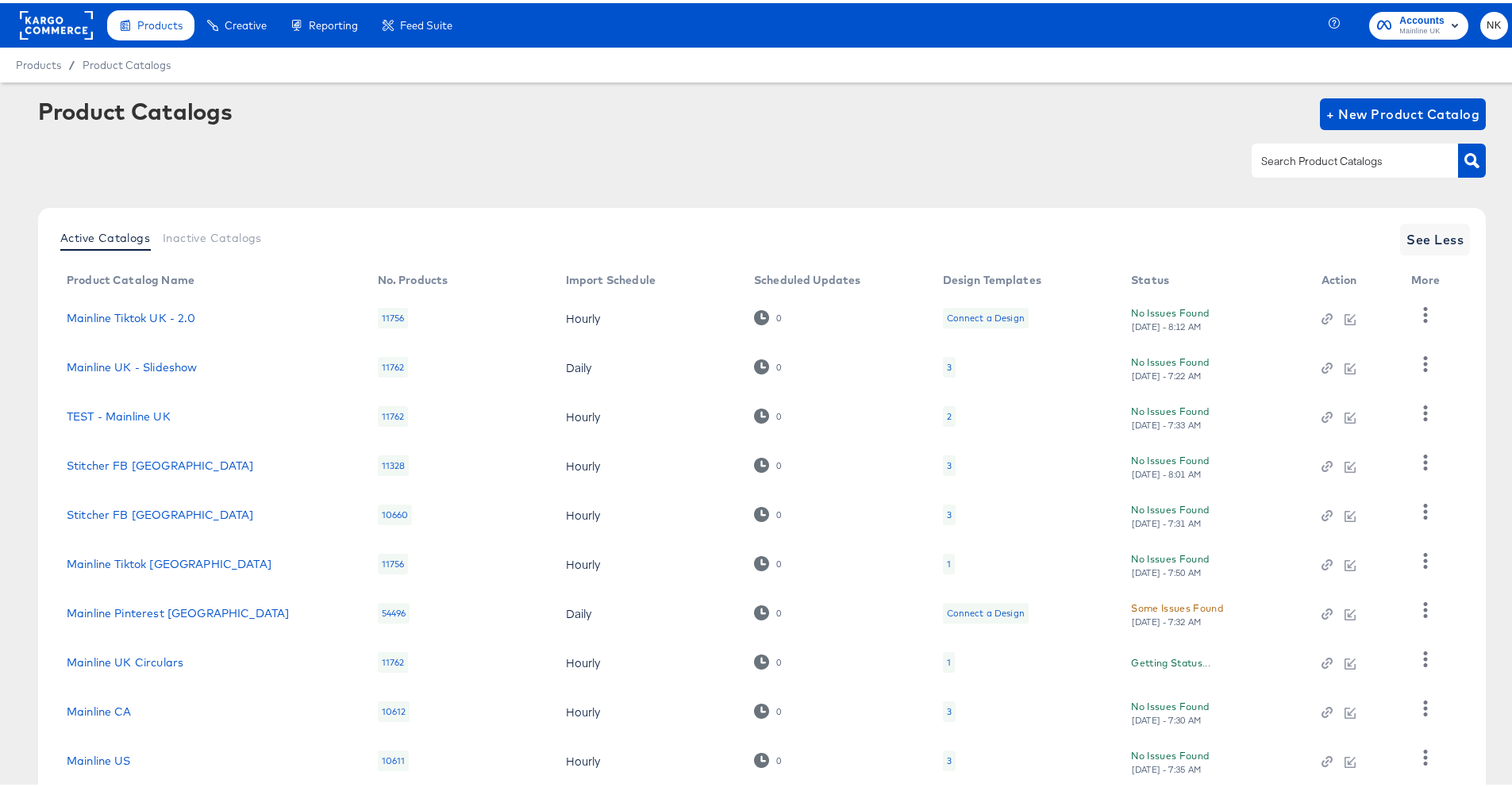
scroll to position [100, 0]
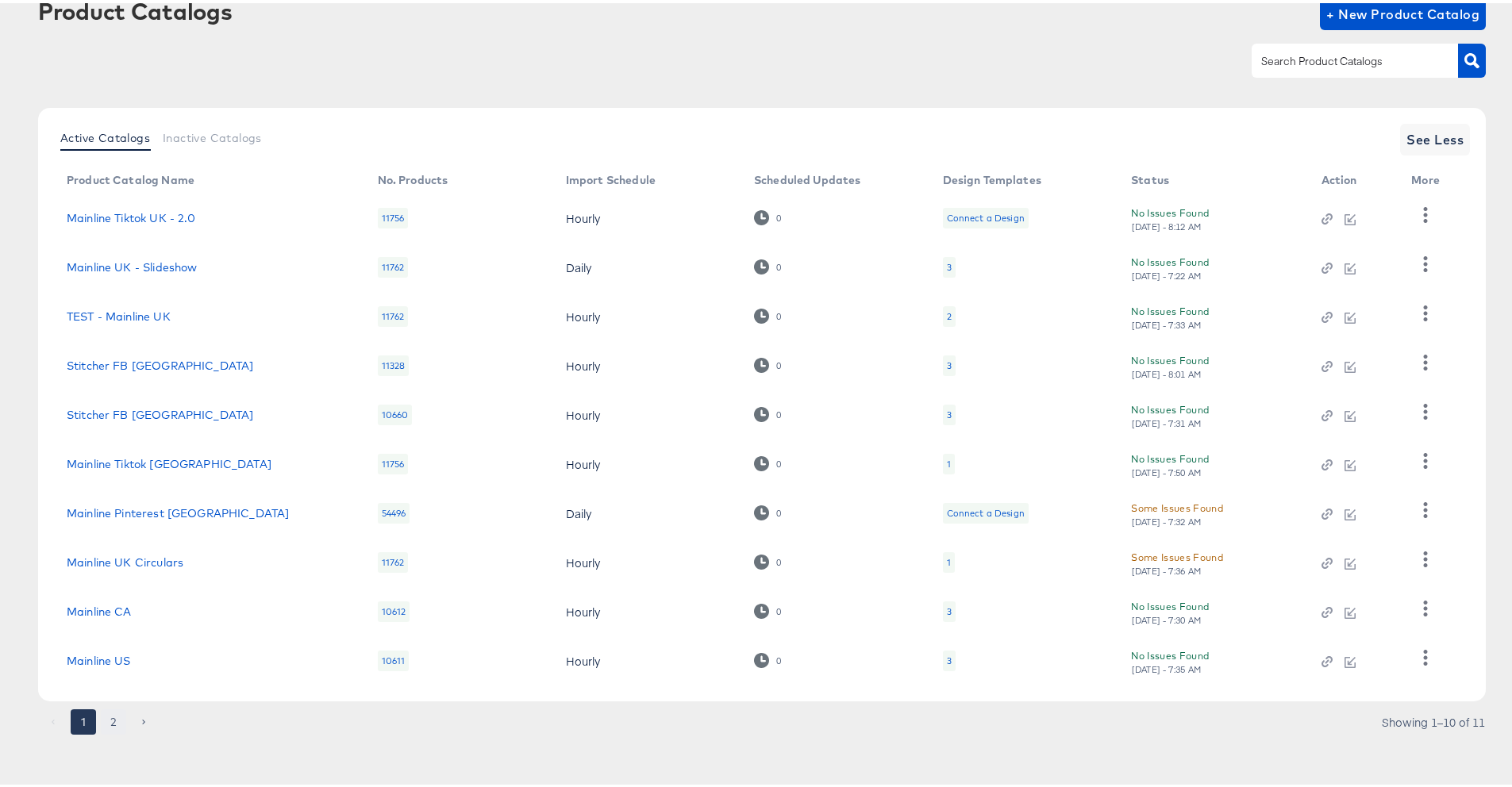
click at [112, 717] on button "2" at bounding box center [113, 719] width 25 height 25
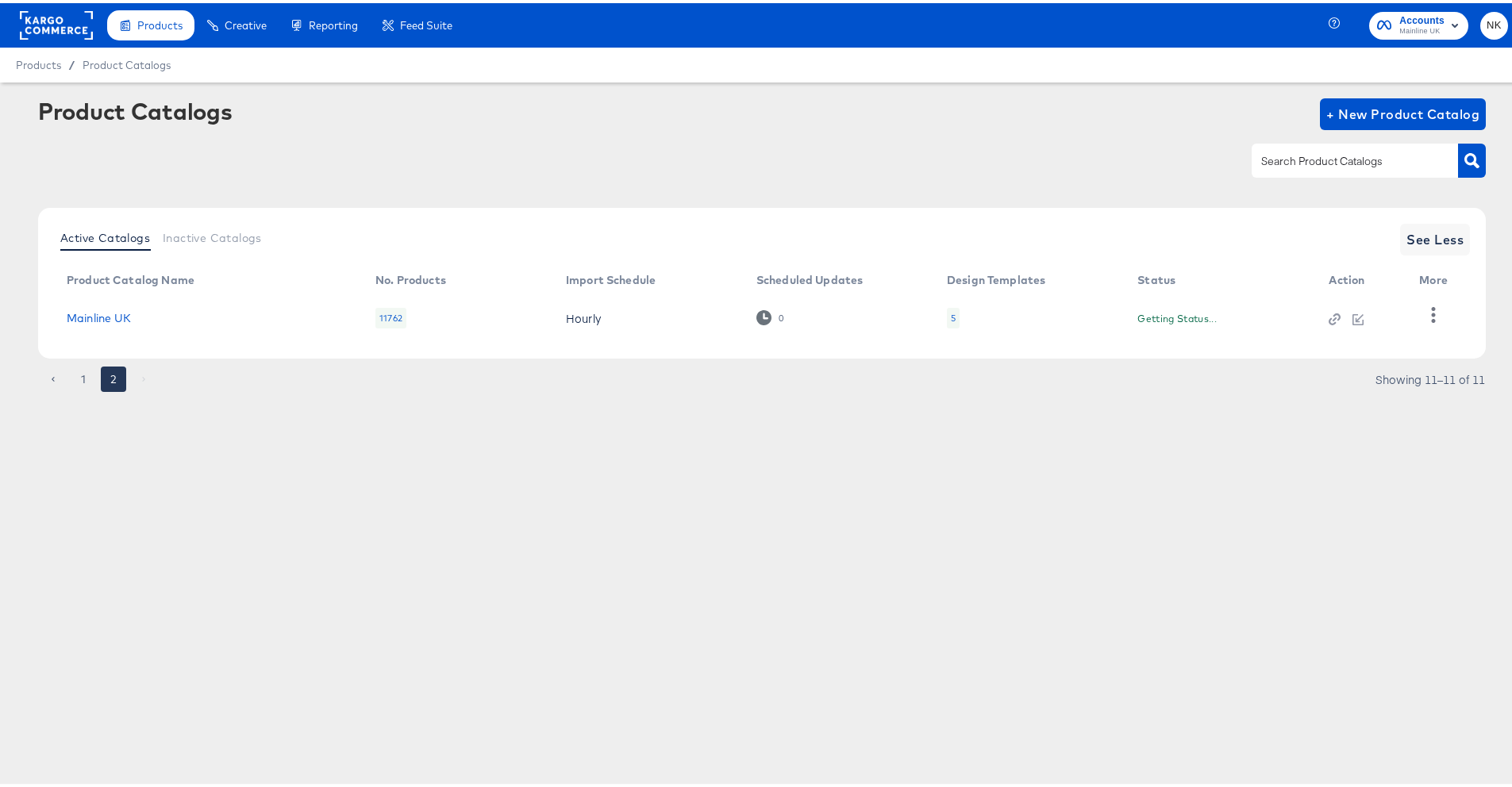
scroll to position [0, 0]
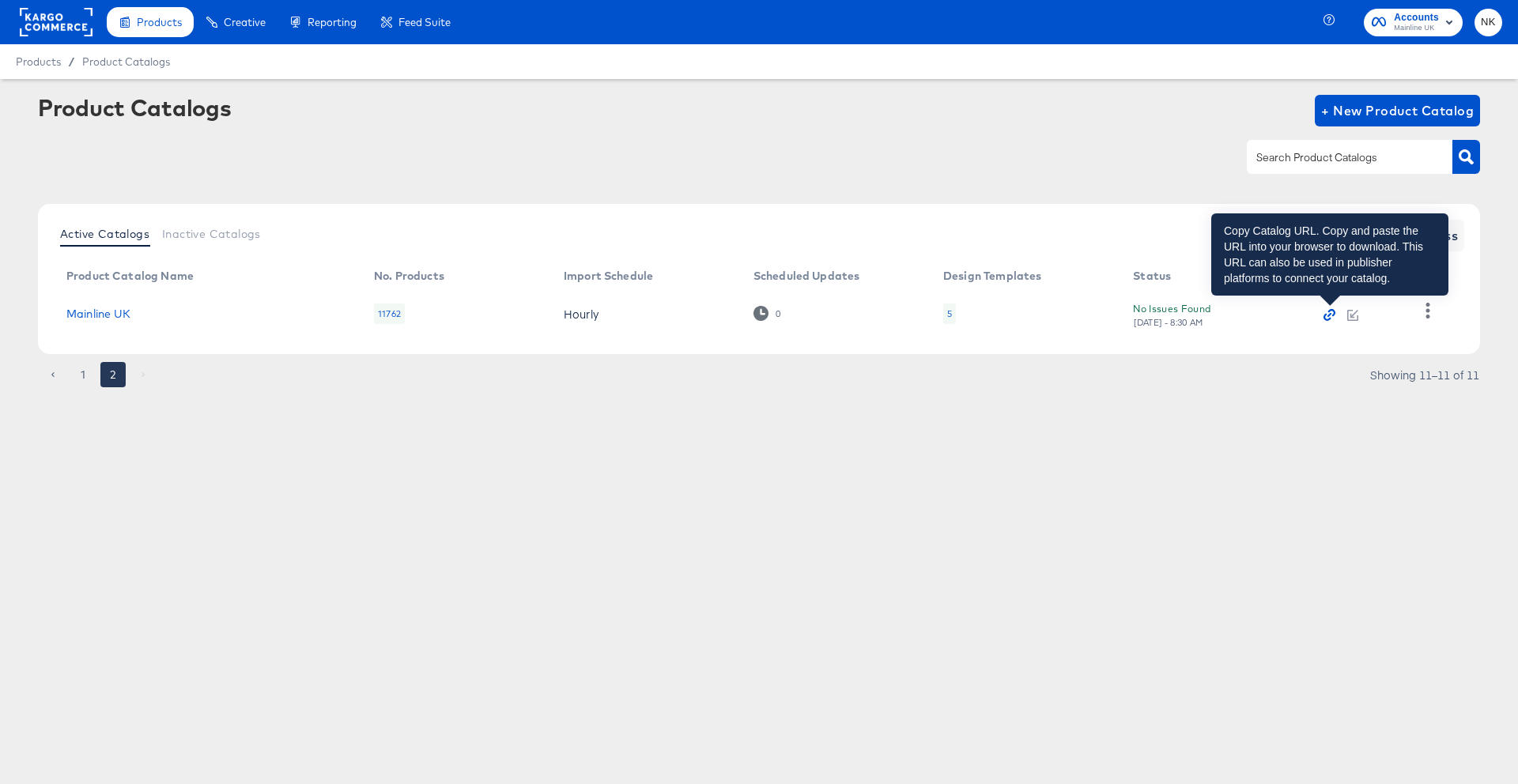
click at [1331, 317] on icon "button" at bounding box center [1329, 314] width 11 height 11
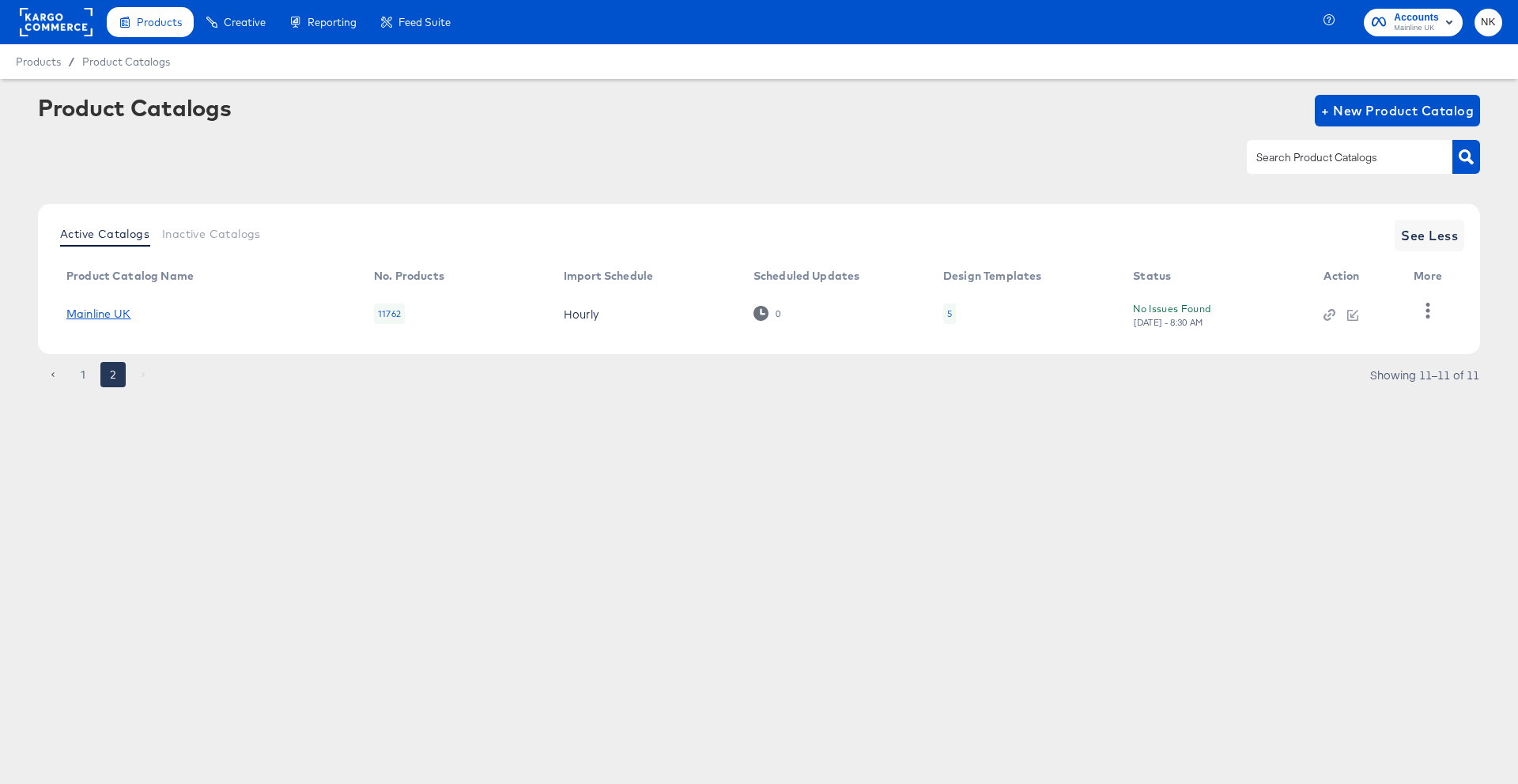
click at [120, 317] on link "Mainline UK" at bounding box center [98, 314] width 65 height 13
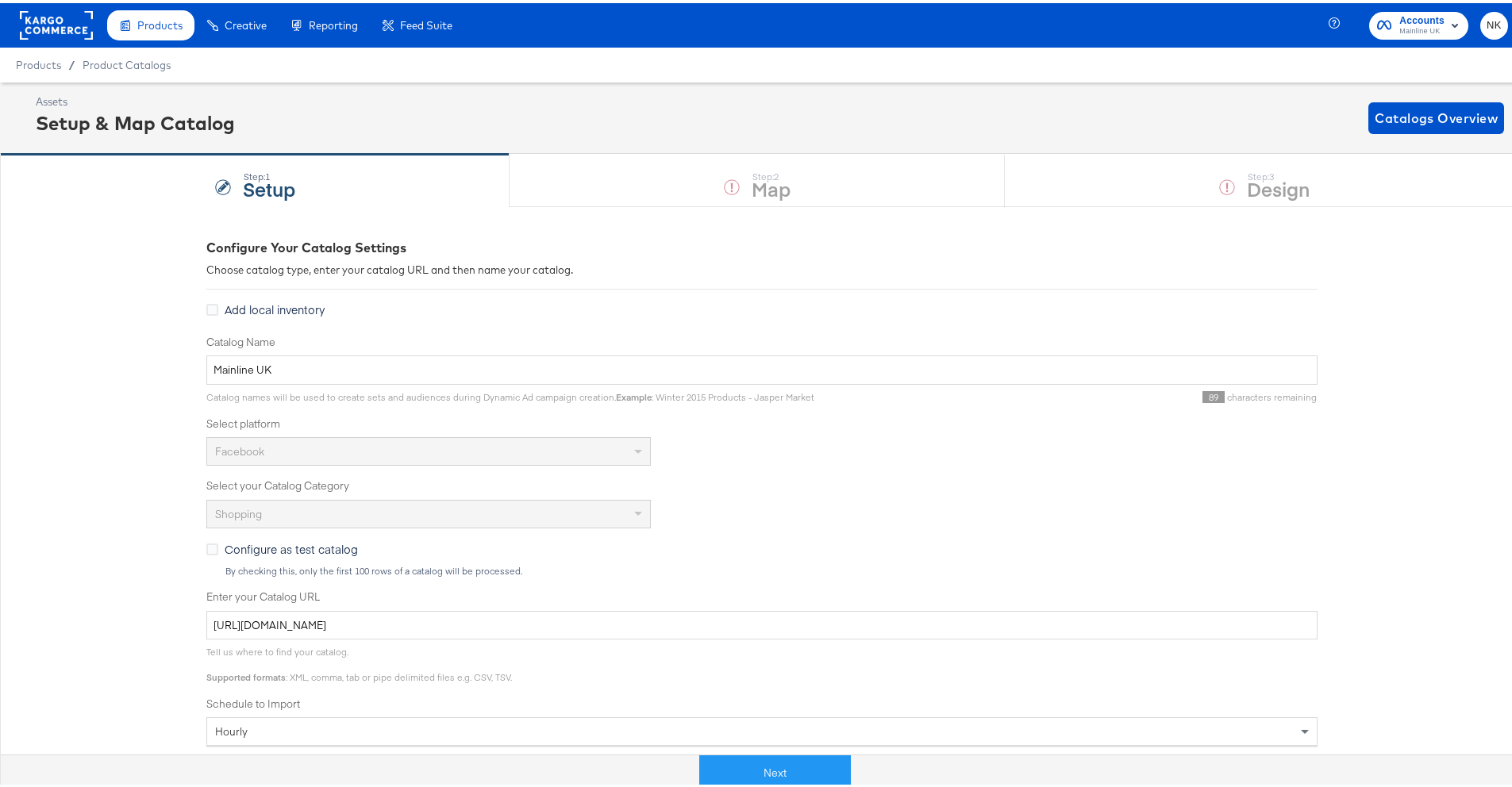
scroll to position [10, 0]
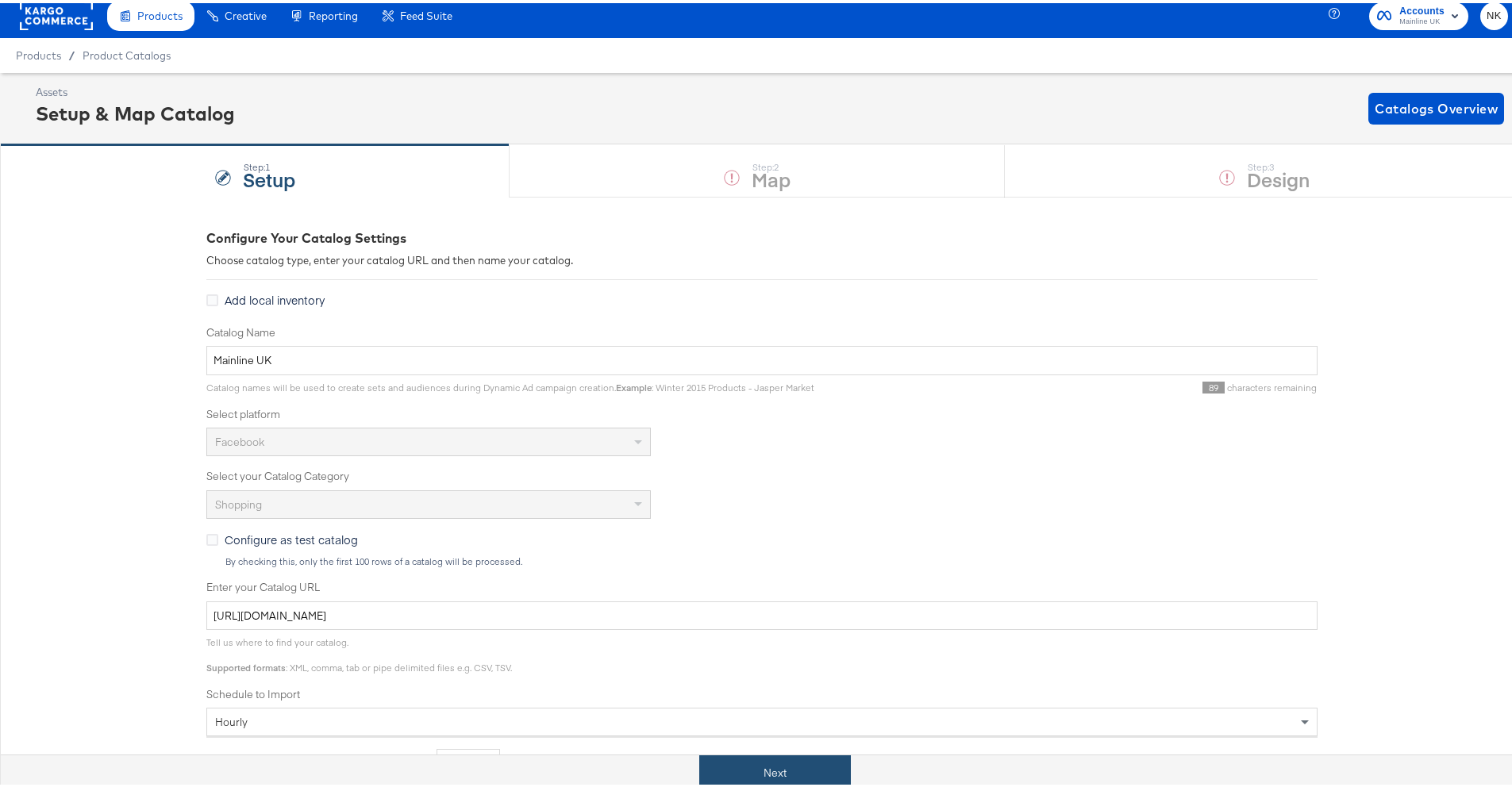
click at [735, 758] on button "Next" at bounding box center [775, 770] width 151 height 36
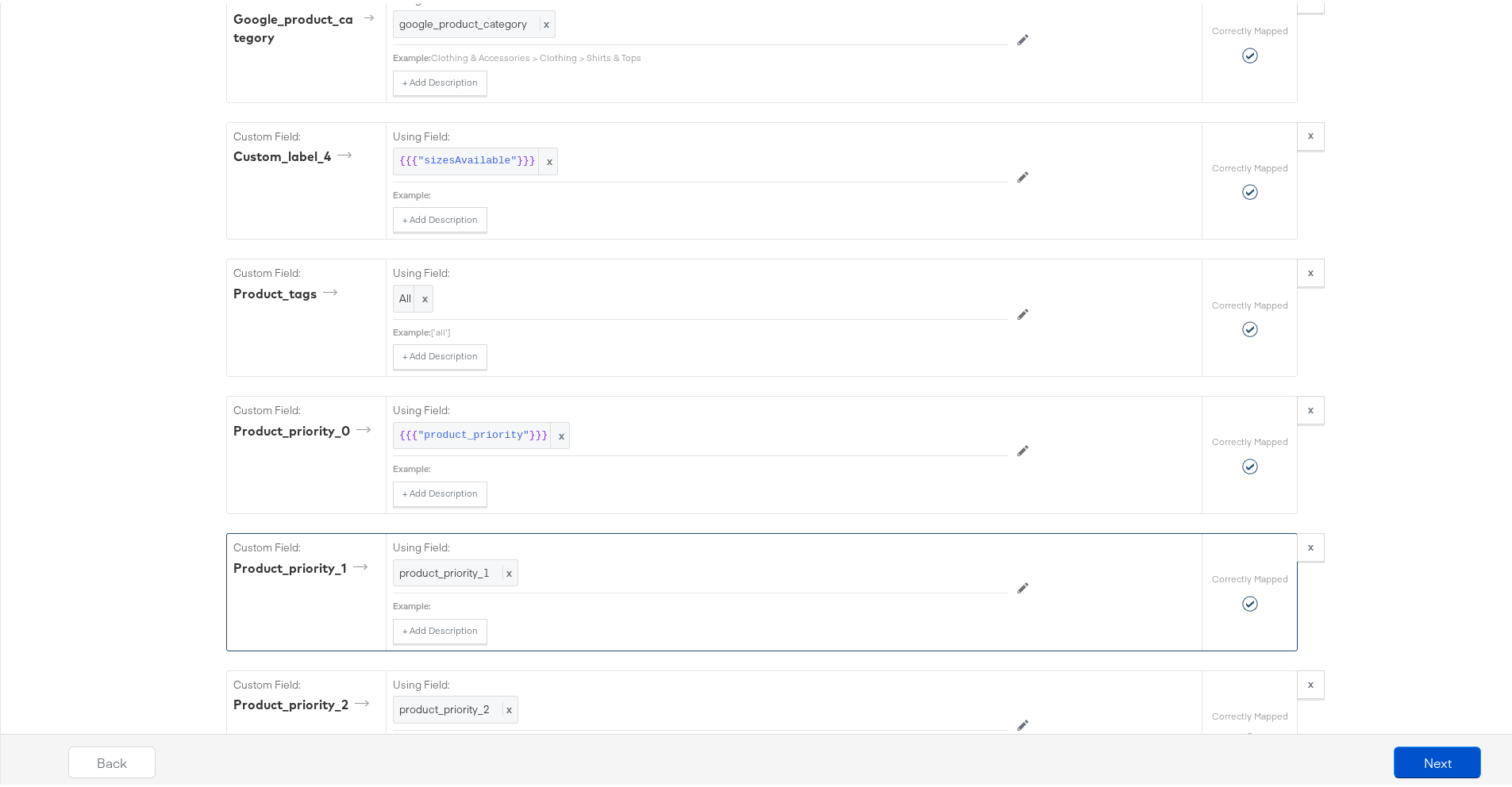
scroll to position [2449, 0]
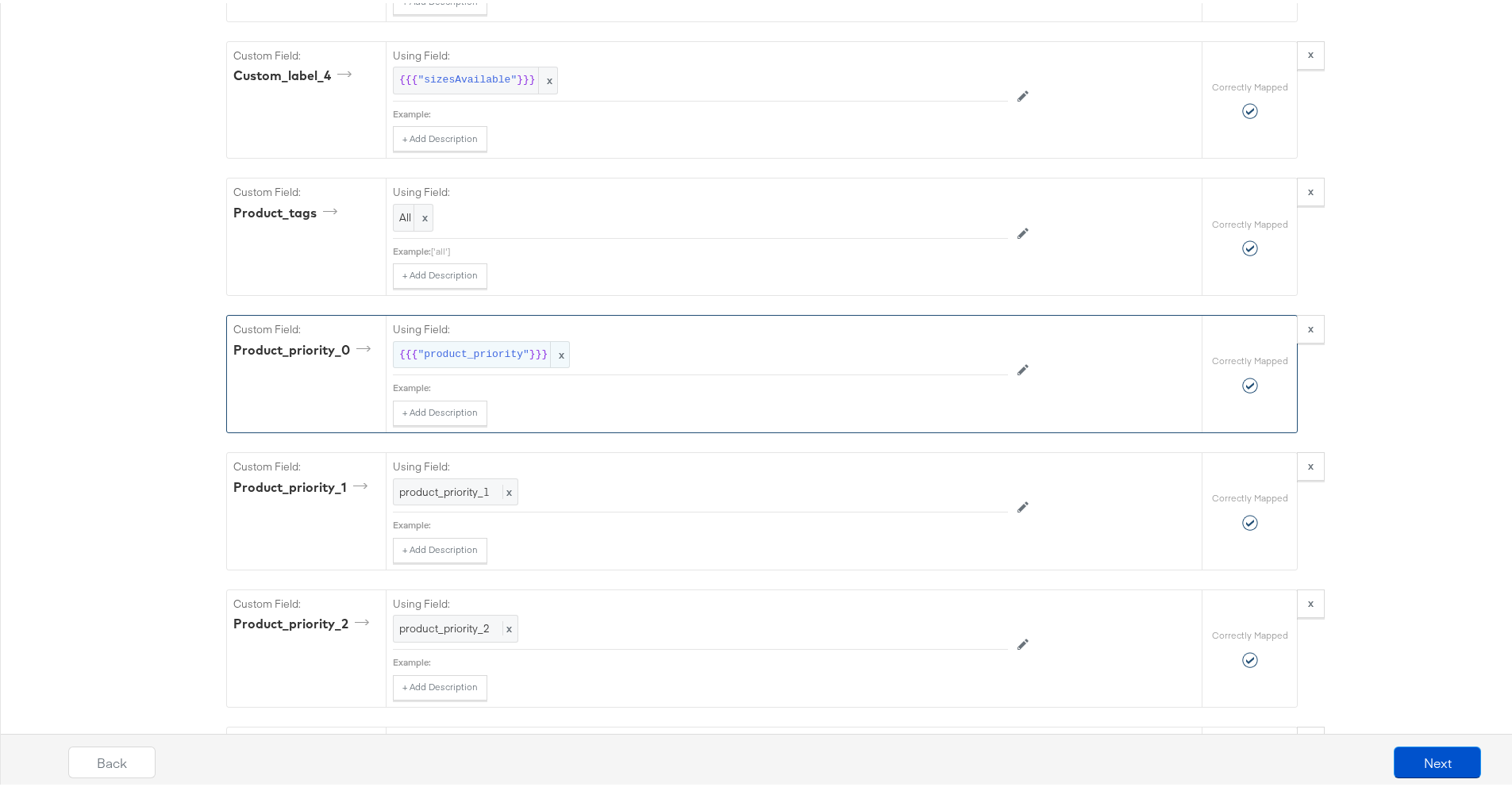
click at [502, 356] on span ""product_priority"" at bounding box center [473, 352] width 111 height 16
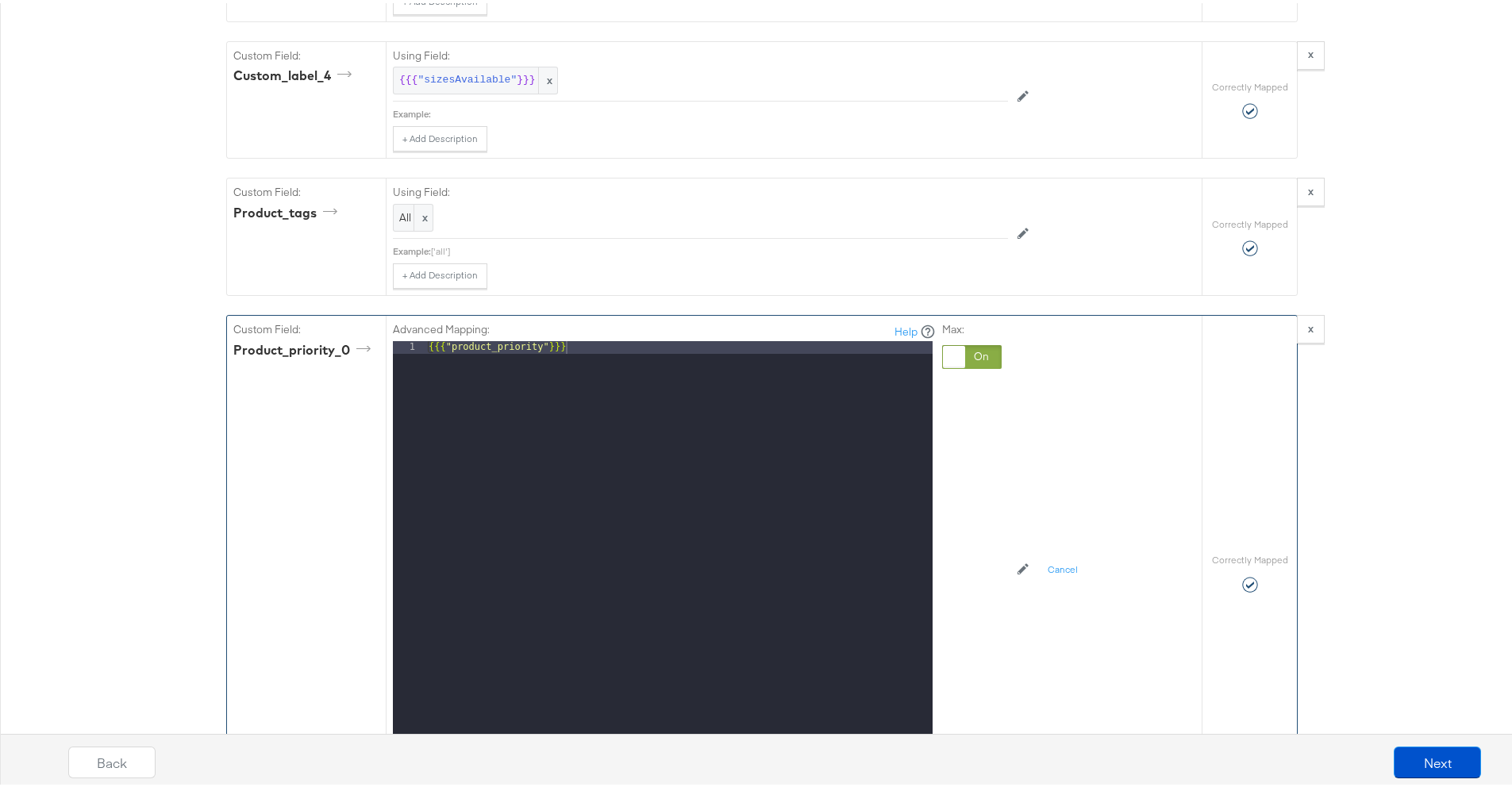
scroll to position [2632, 0]
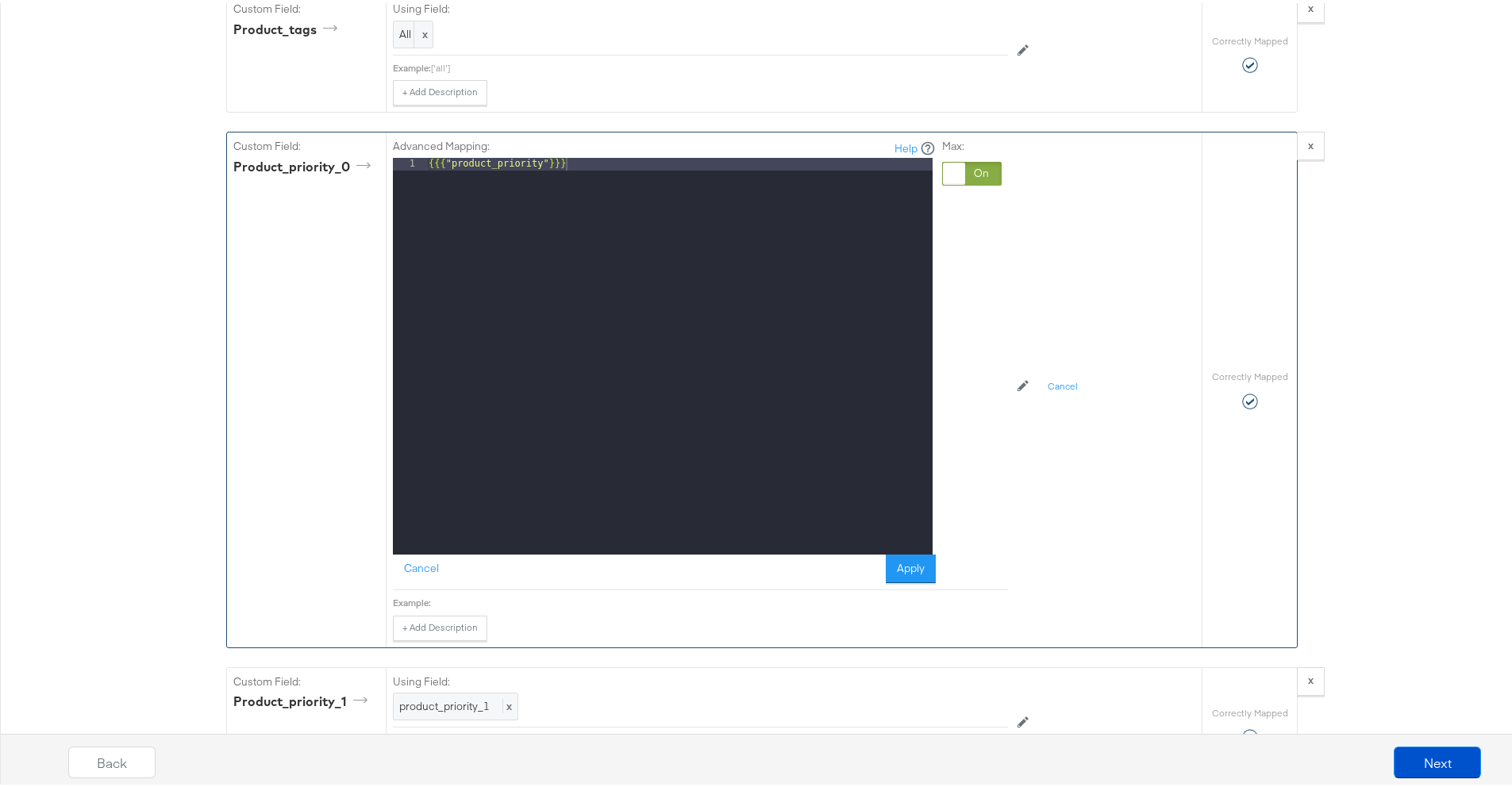
click at [966, 182] on div at bounding box center [971, 171] width 59 height 24
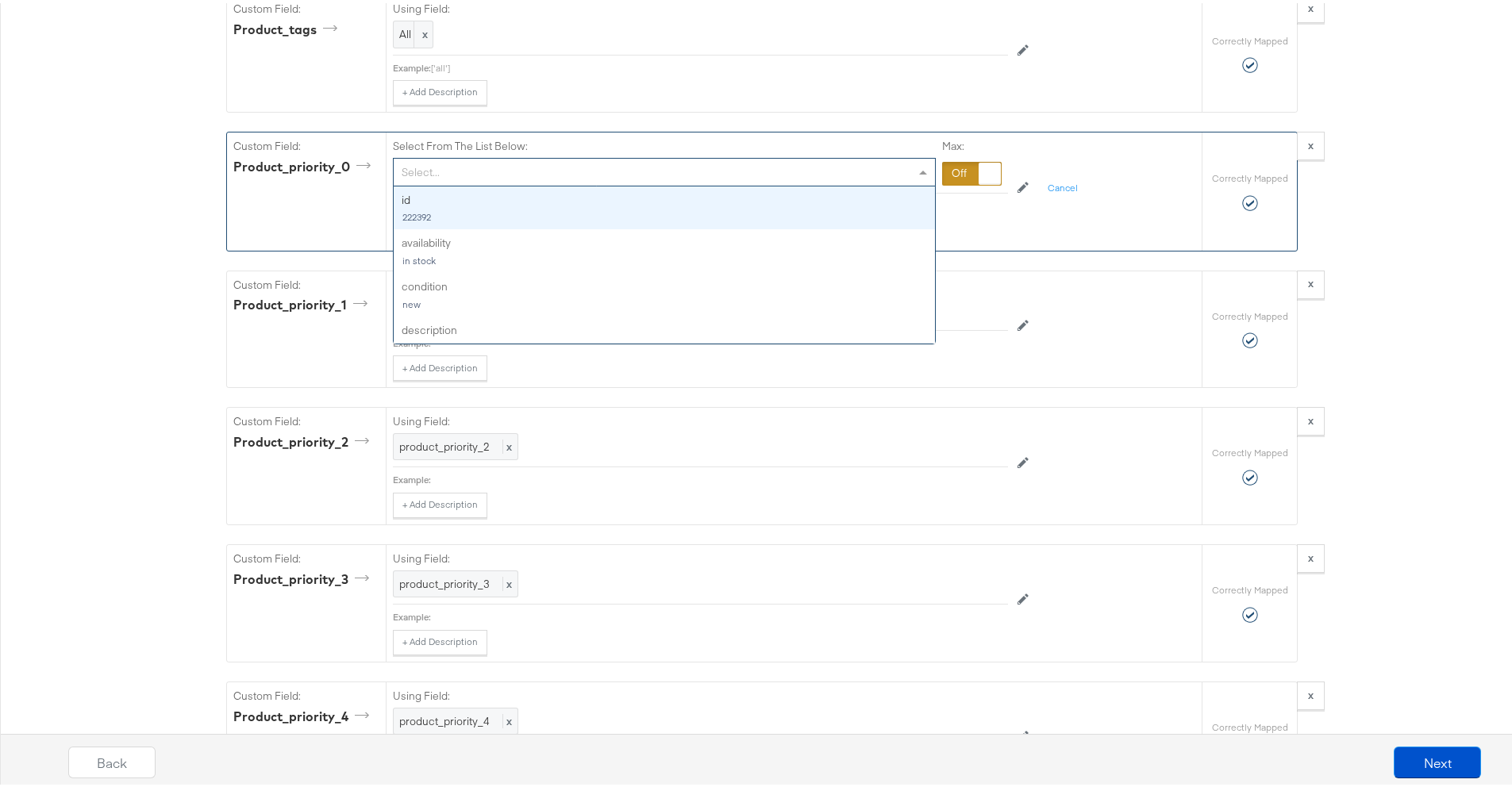
click at [865, 182] on div "Select..." at bounding box center [664, 170] width 542 height 27
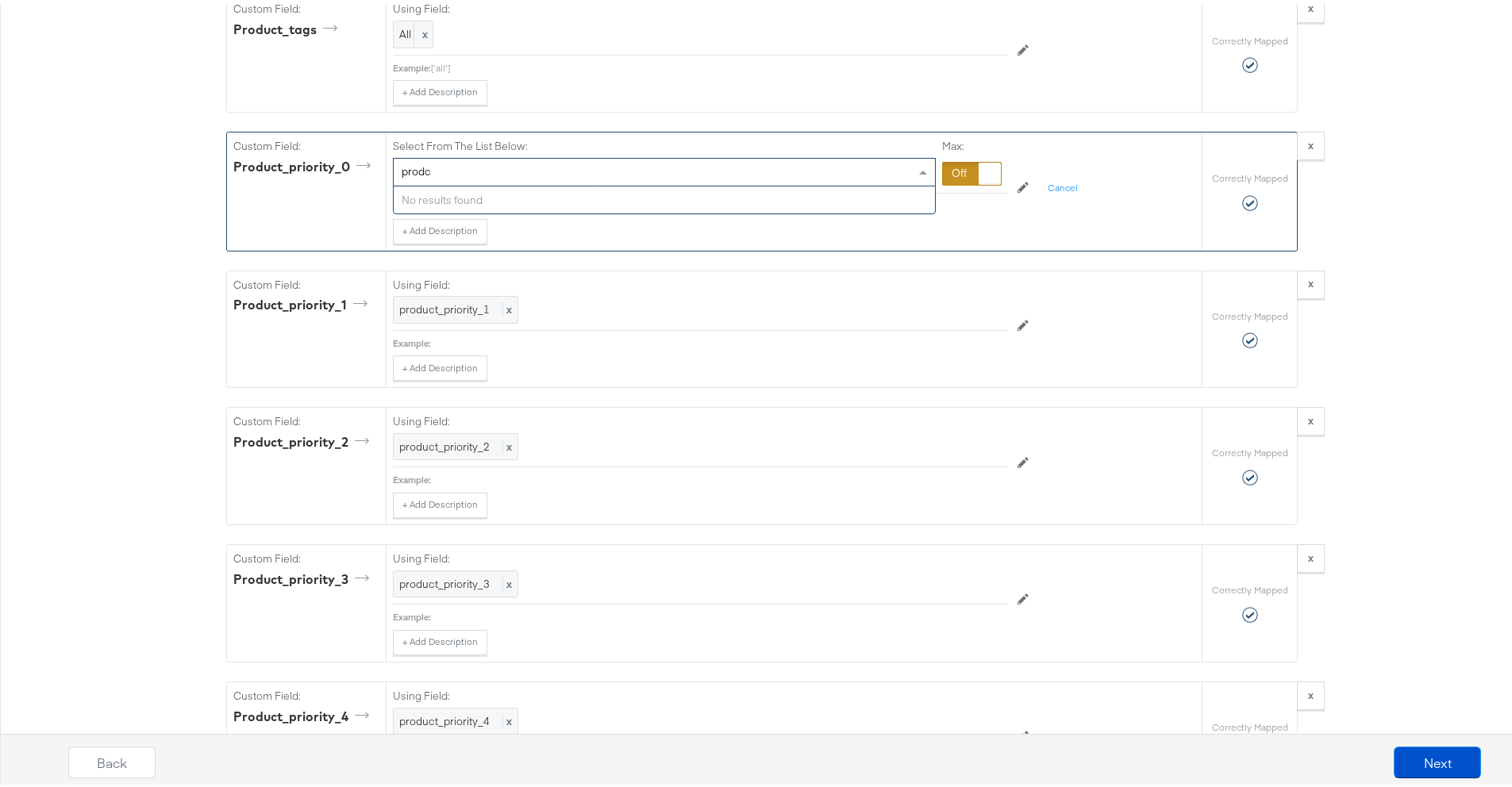
type input "prod"
